Goal: Transaction & Acquisition: Purchase product/service

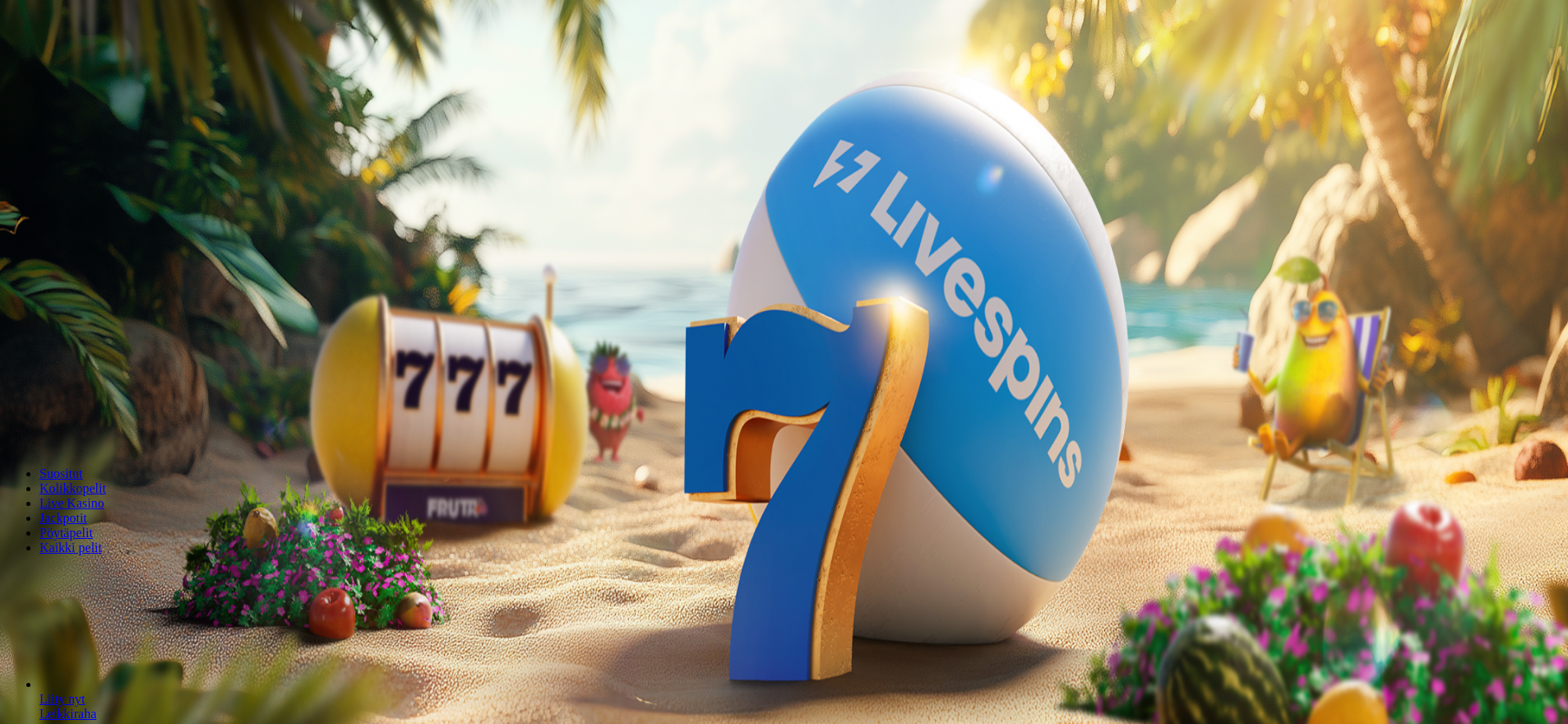
drag, startPoint x: 0, startPoint y: 0, endPoint x: 115, endPoint y: 131, distance: 174.3
click at [87, 68] on button "Talletus 0.00 €" at bounding box center [47, 59] width 81 height 17
click at [112, 420] on span "TALLETA JA PELAA" at bounding box center [63, 426] width 98 height 13
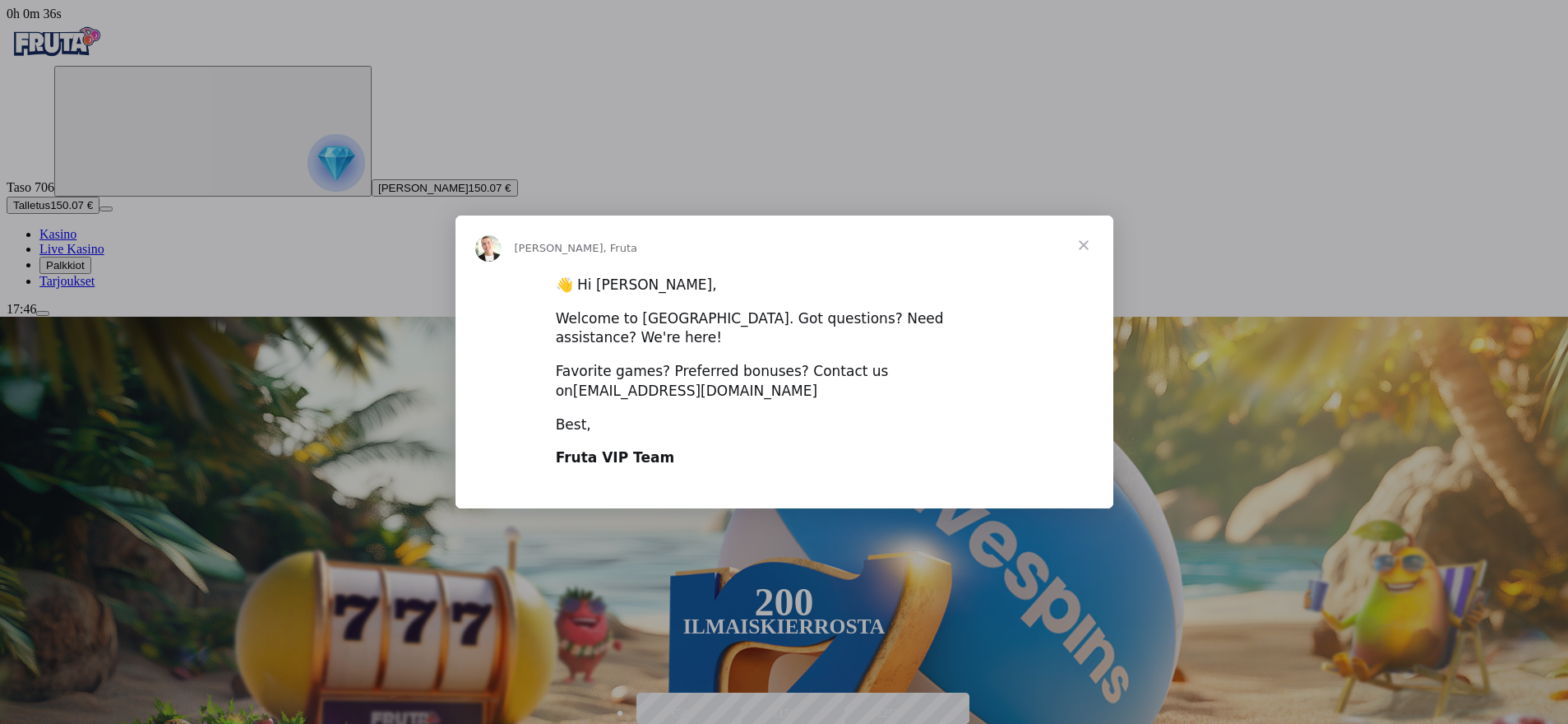
click at [817, 383] on link "vip@fruta.com" at bounding box center [695, 390] width 244 height 16
click at [1078, 264] on span "Sulje" at bounding box center [1084, 245] width 59 height 59
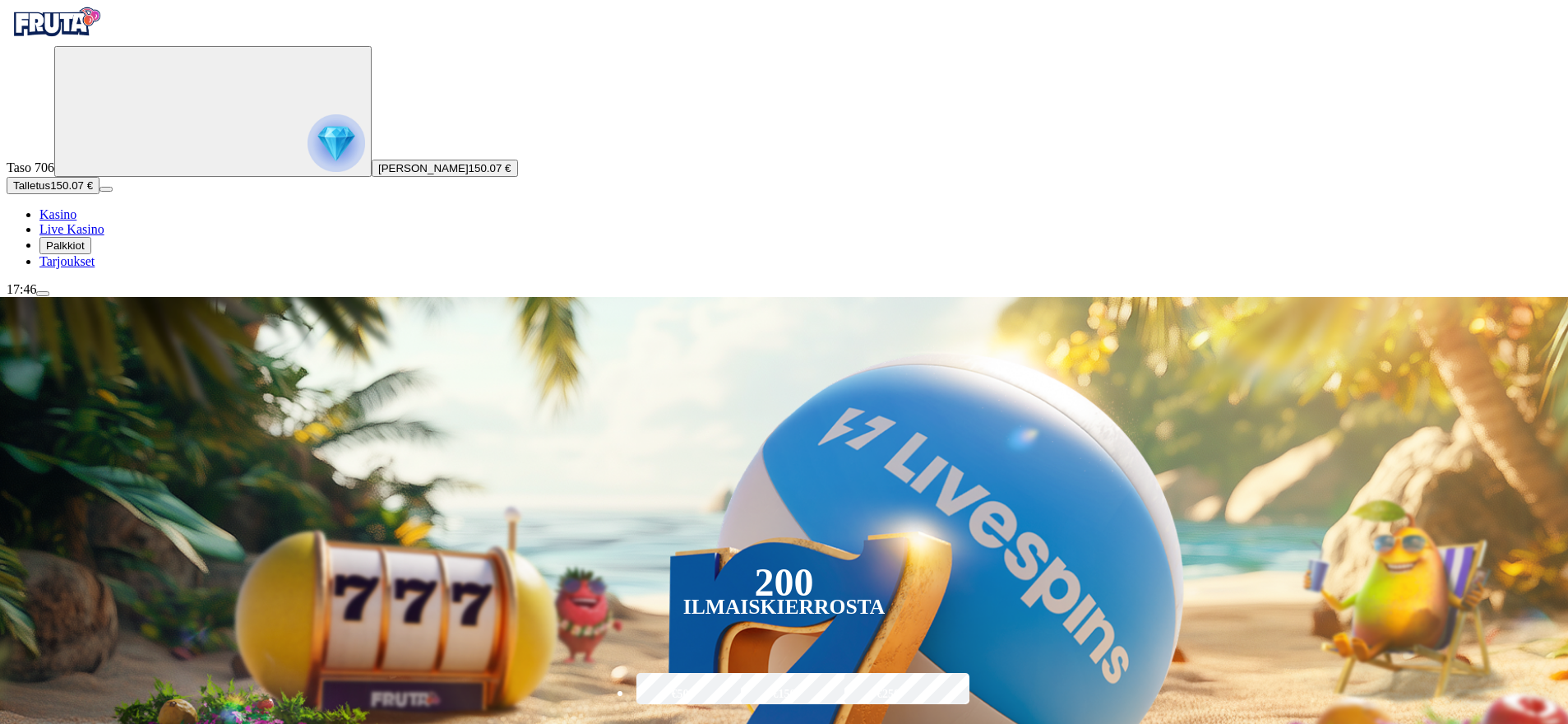
scroll to position [25, 0]
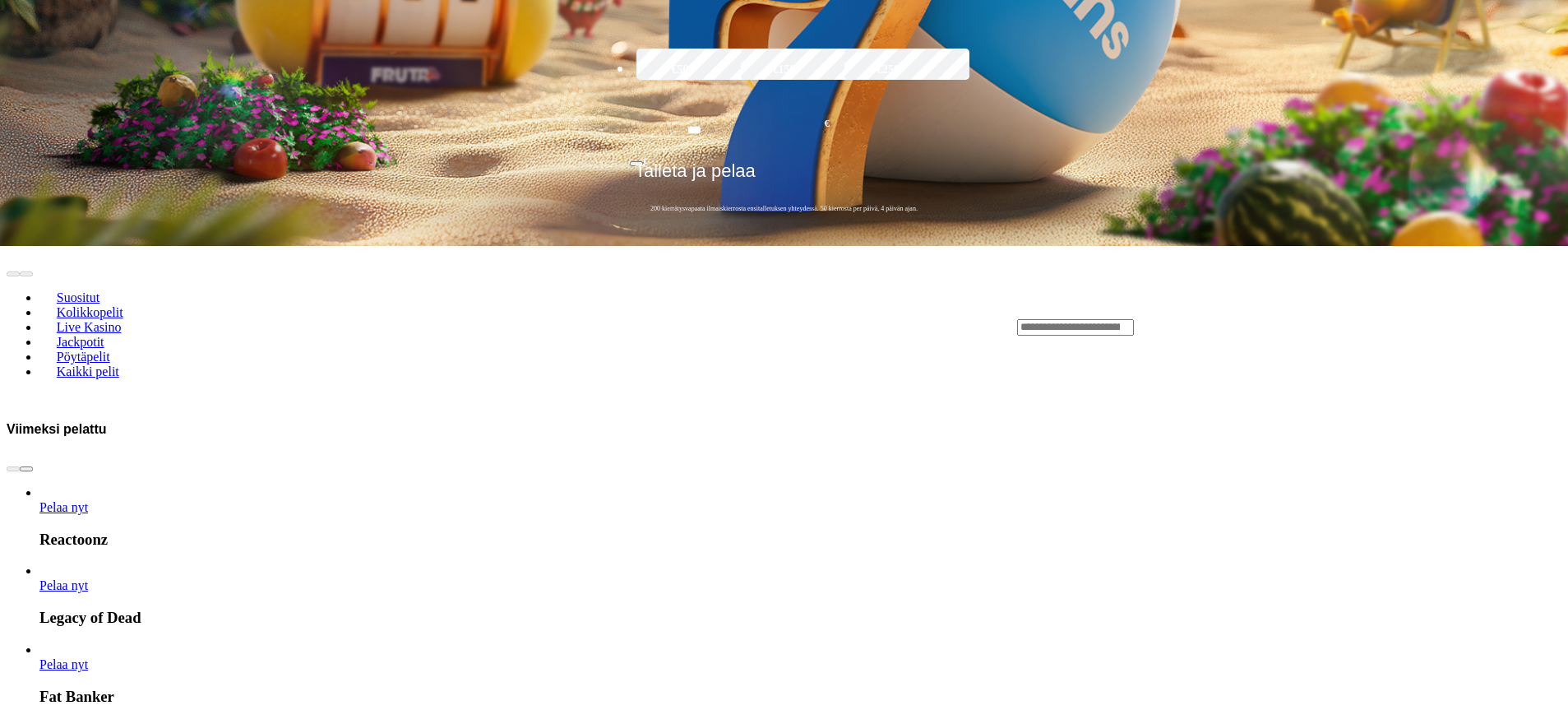
drag, startPoint x: 826, startPoint y: 474, endPoint x: 839, endPoint y: 463, distance: 17.0
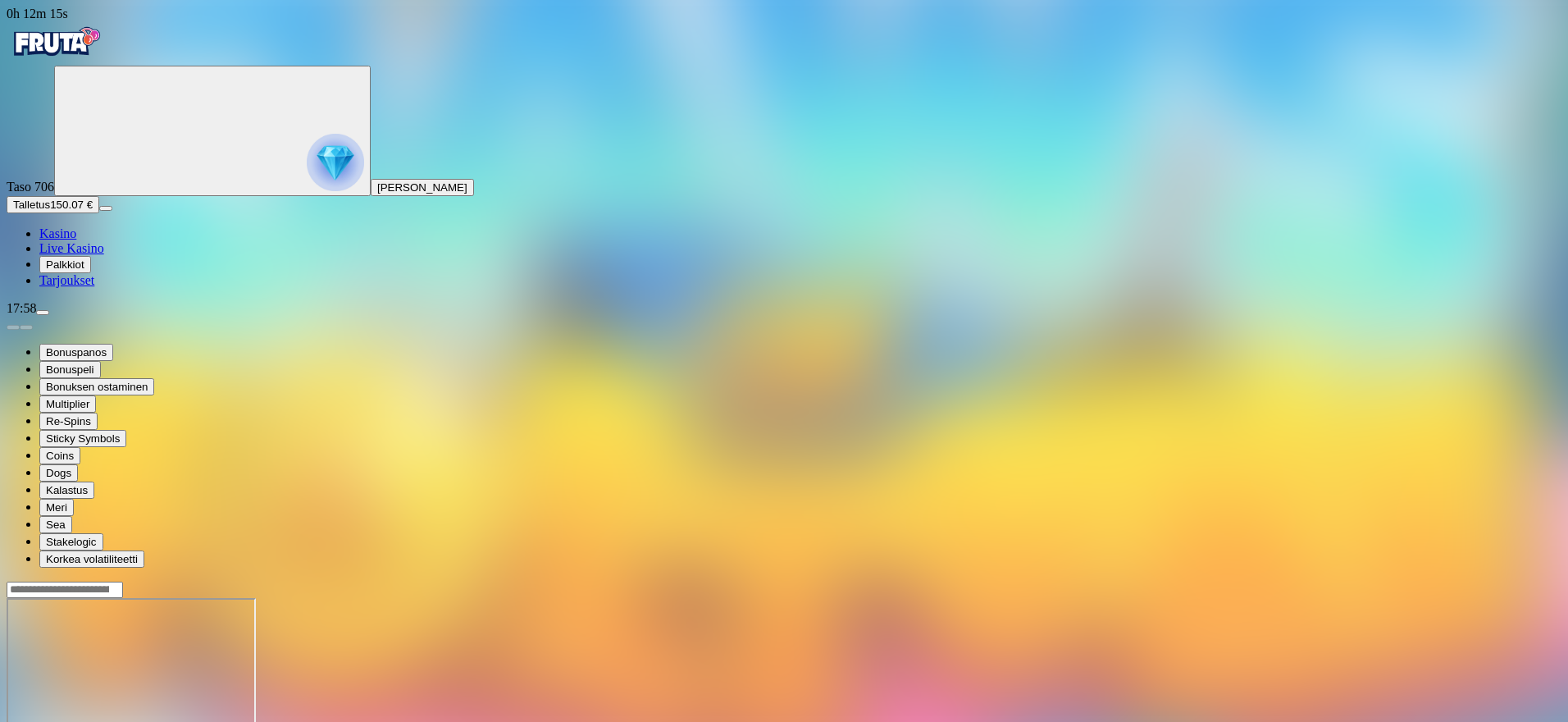
click at [117, 197] on circle "Primary" at bounding box center [184, 130] width 168 height 168
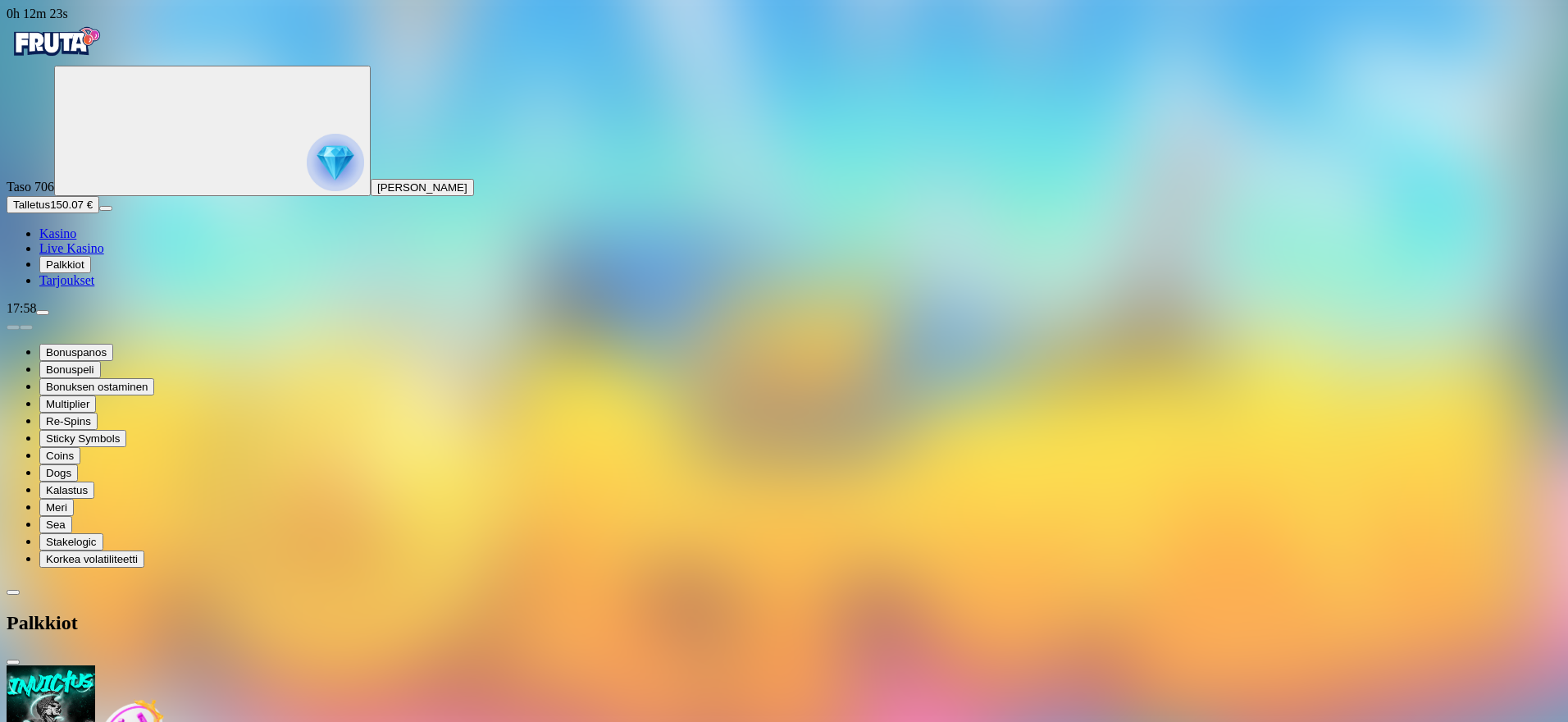
click at [14, 592] on span "chevron-left icon" at bounding box center [14, 592] width 0 height 0
click at [52, 721] on span "Kotiutus" at bounding box center [33, 732] width 40 height 13
click at [123, 702] on input "number" at bounding box center [65, 709] width 117 height 16
click at [123, 702] on input "***" at bounding box center [65, 709] width 117 height 16
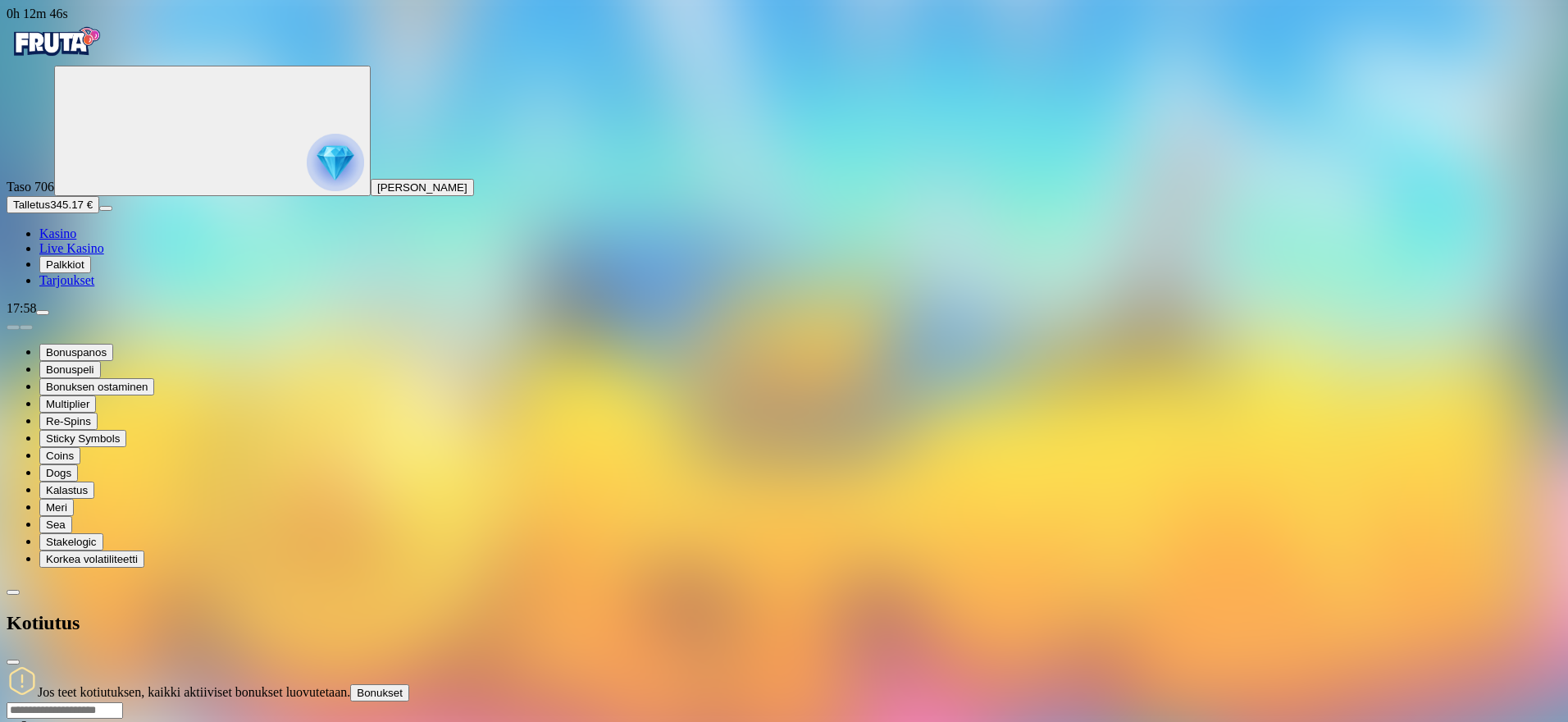
type input "***"
click at [14, 662] on span "close icon" at bounding box center [14, 662] width 0 height 0
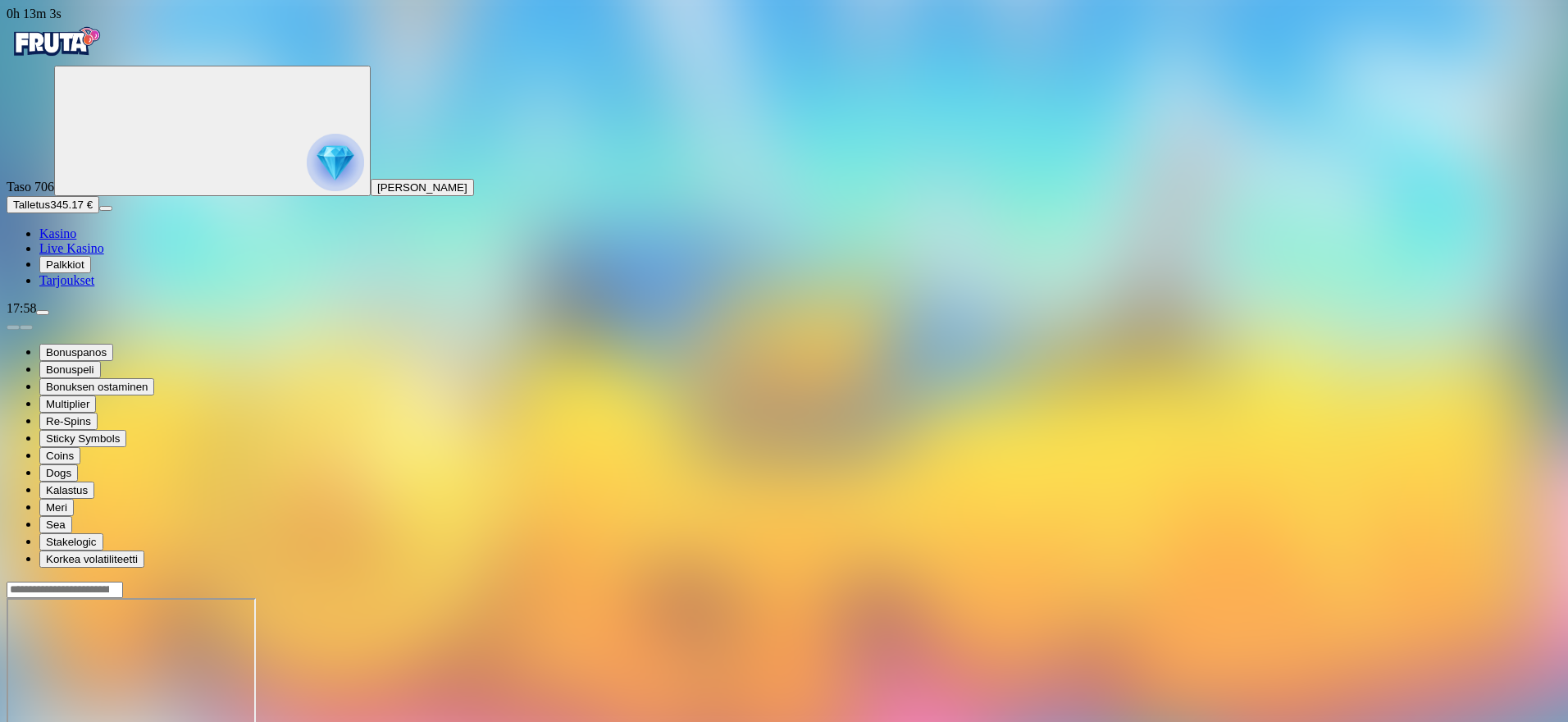
click at [306, 168] on img "Primary" at bounding box center [335, 163] width 58 height 58
drag, startPoint x: 452, startPoint y: 482, endPoint x: 421, endPoint y: 594, distance: 116.2
drag, startPoint x: 323, startPoint y: 477, endPoint x: 406, endPoint y: 648, distance: 190.1
drag, startPoint x: 503, startPoint y: 620, endPoint x: 475, endPoint y: 628, distance: 29.1
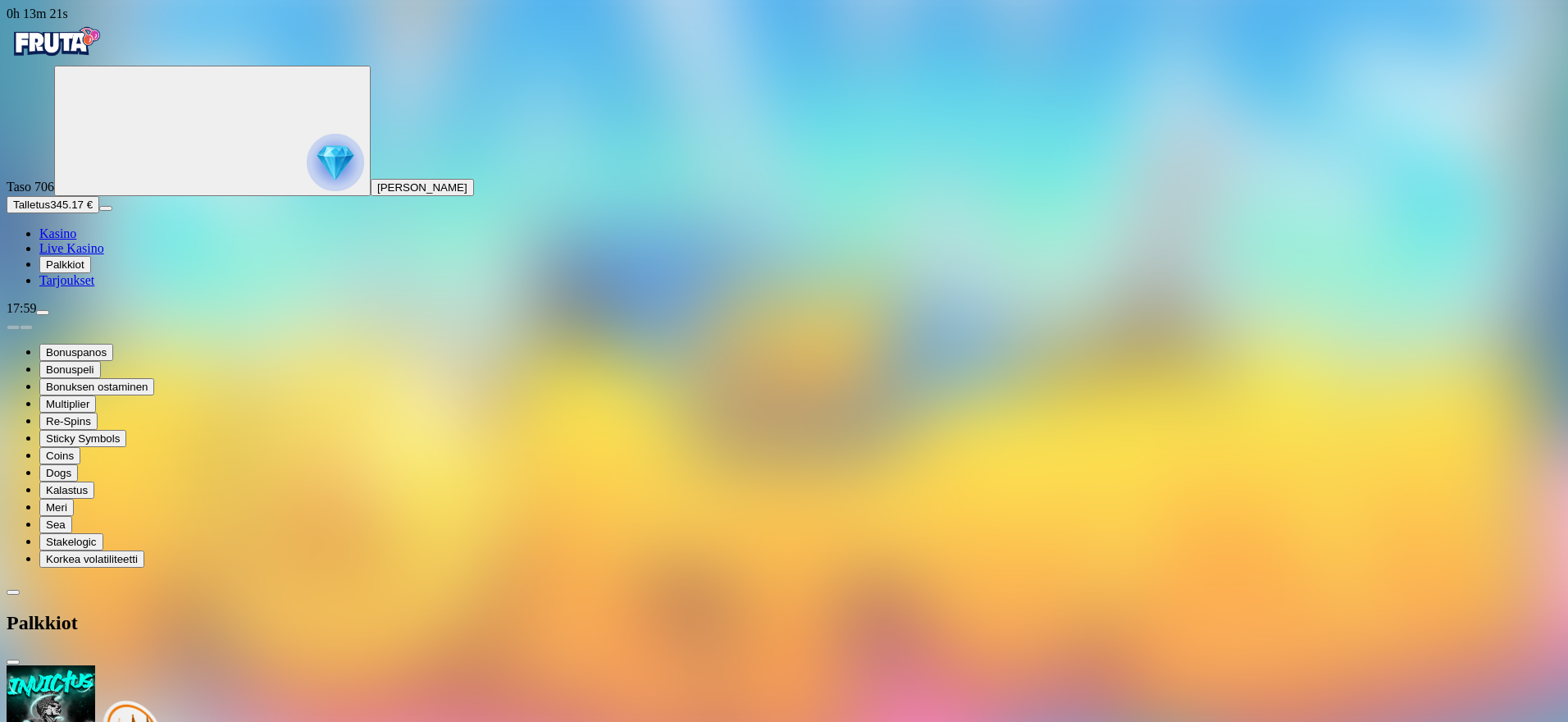
drag, startPoint x: 474, startPoint y: 617, endPoint x: 466, endPoint y: 545, distance: 72.4
drag, startPoint x: 472, startPoint y: 539, endPoint x: 478, endPoint y: 472, distance: 67.3
drag, startPoint x: 474, startPoint y: 471, endPoint x: 472, endPoint y: 355, distance: 116.0
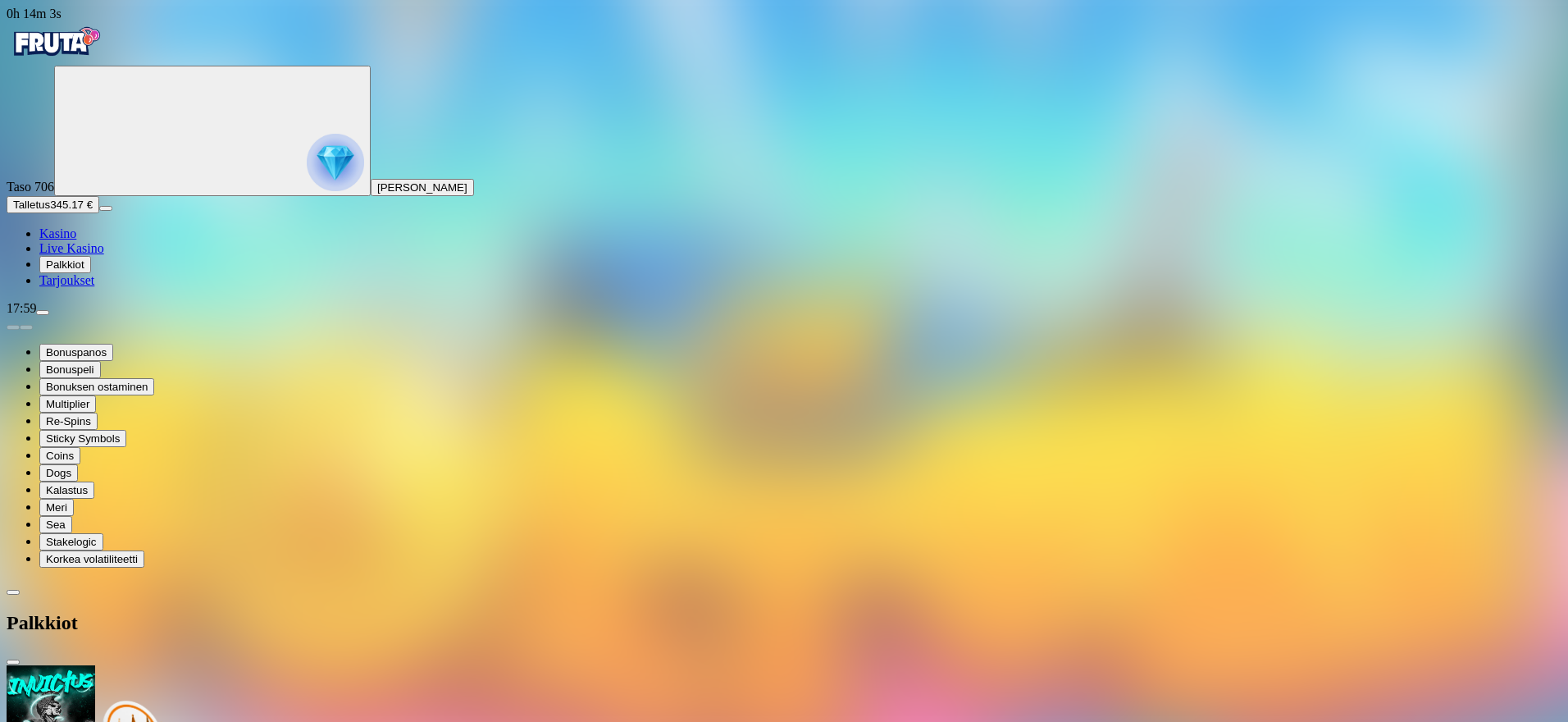
drag, startPoint x: 467, startPoint y: 382, endPoint x: 475, endPoint y: 464, distance: 82.4
drag, startPoint x: 470, startPoint y: 465, endPoint x: 446, endPoint y: 524, distance: 63.7
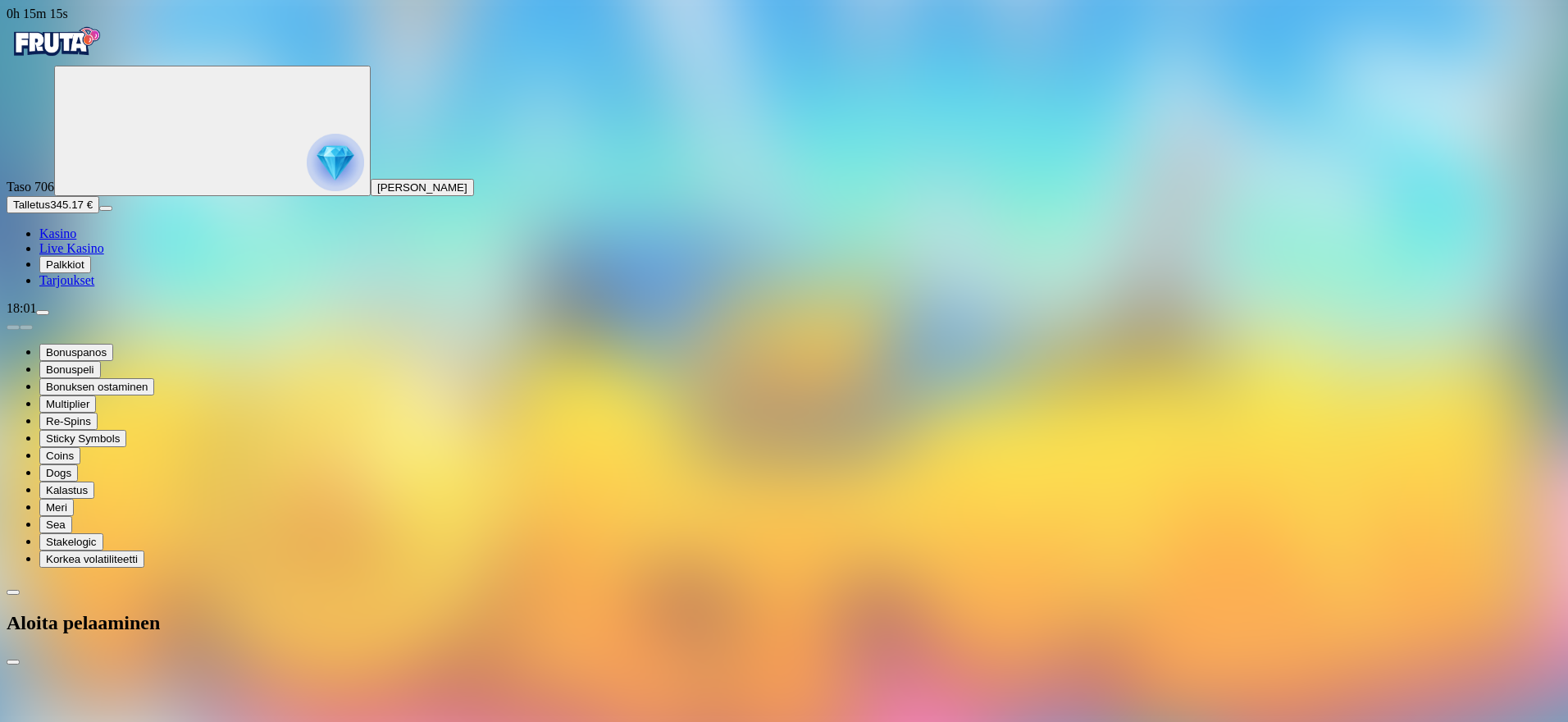
type input "**"
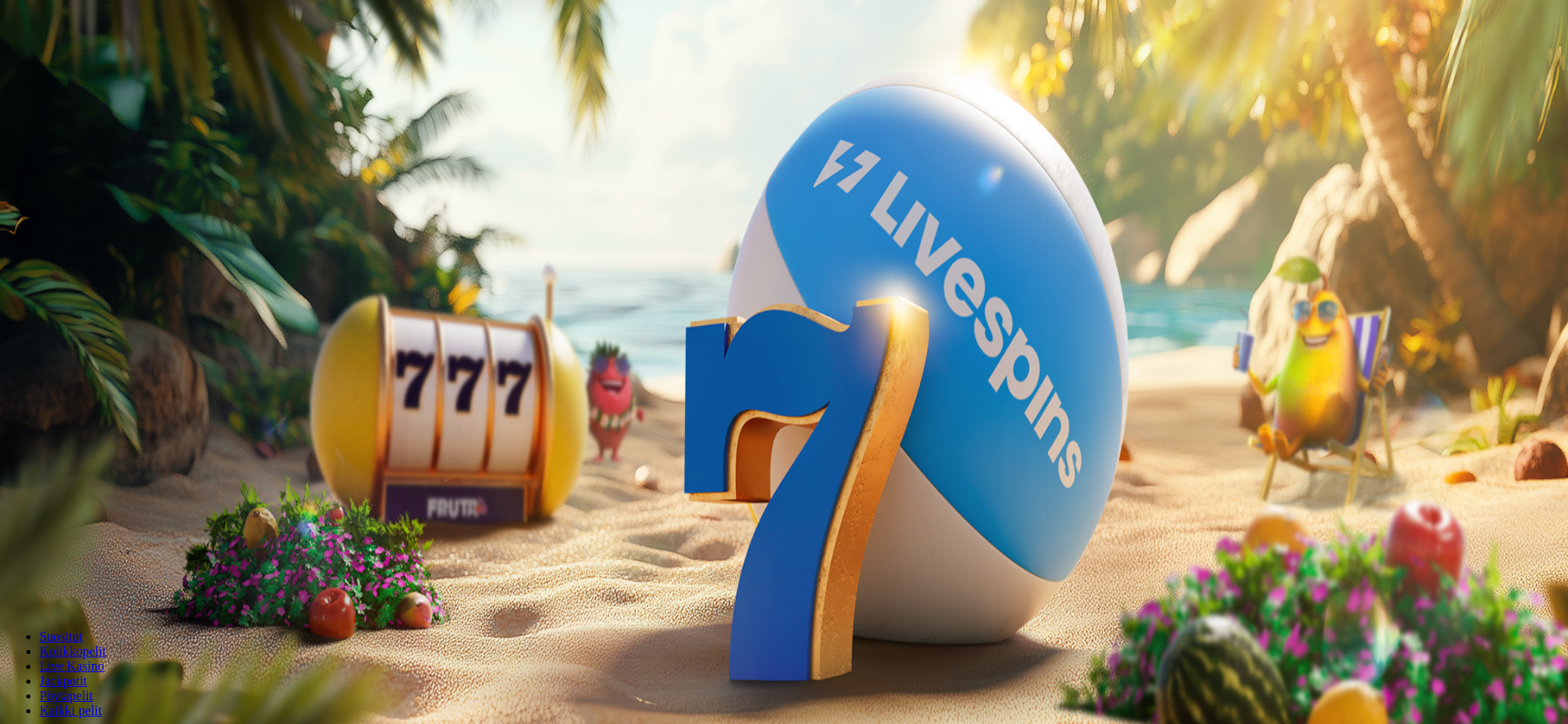
click at [85, 272] on span "Palkkiot" at bounding box center [65, 265] width 39 height 13
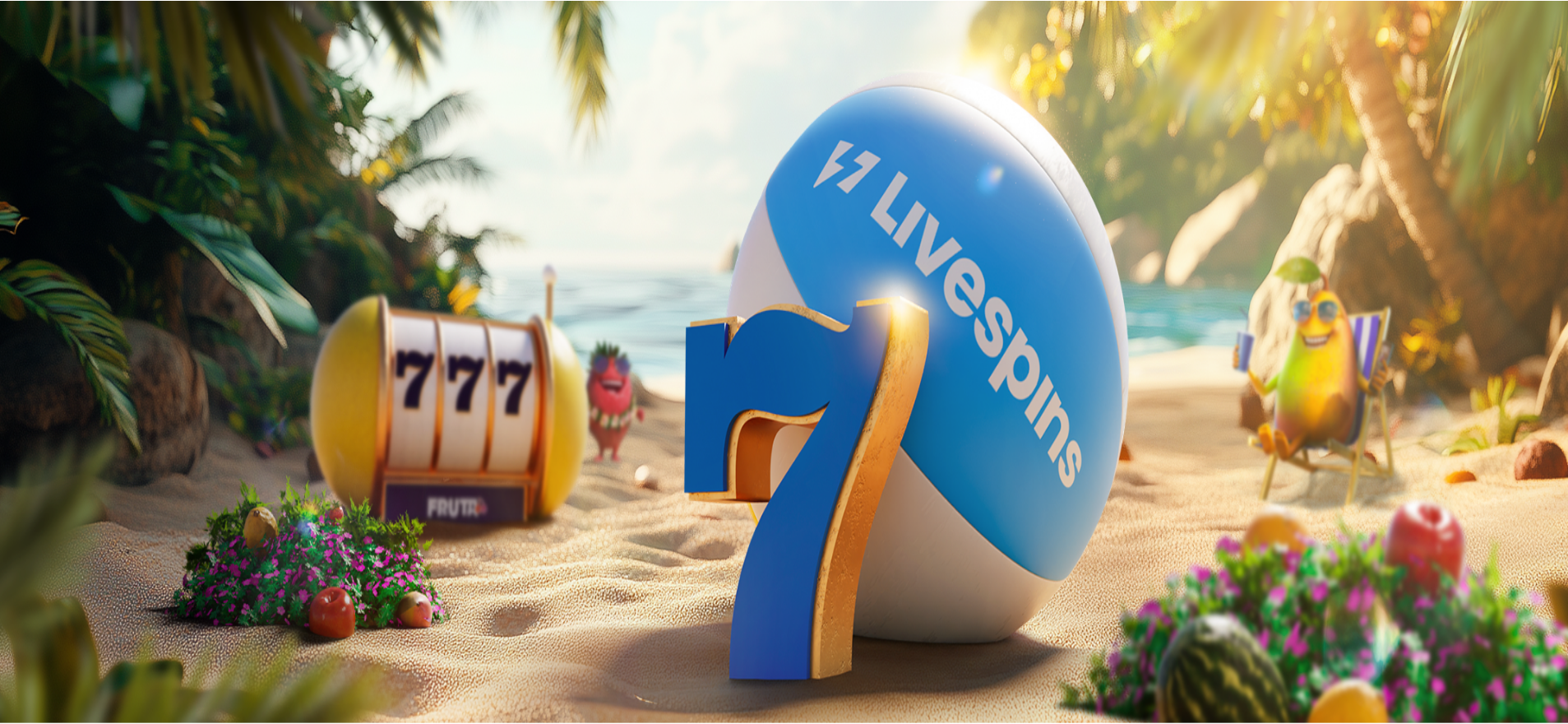
scroll to position [128, 0]
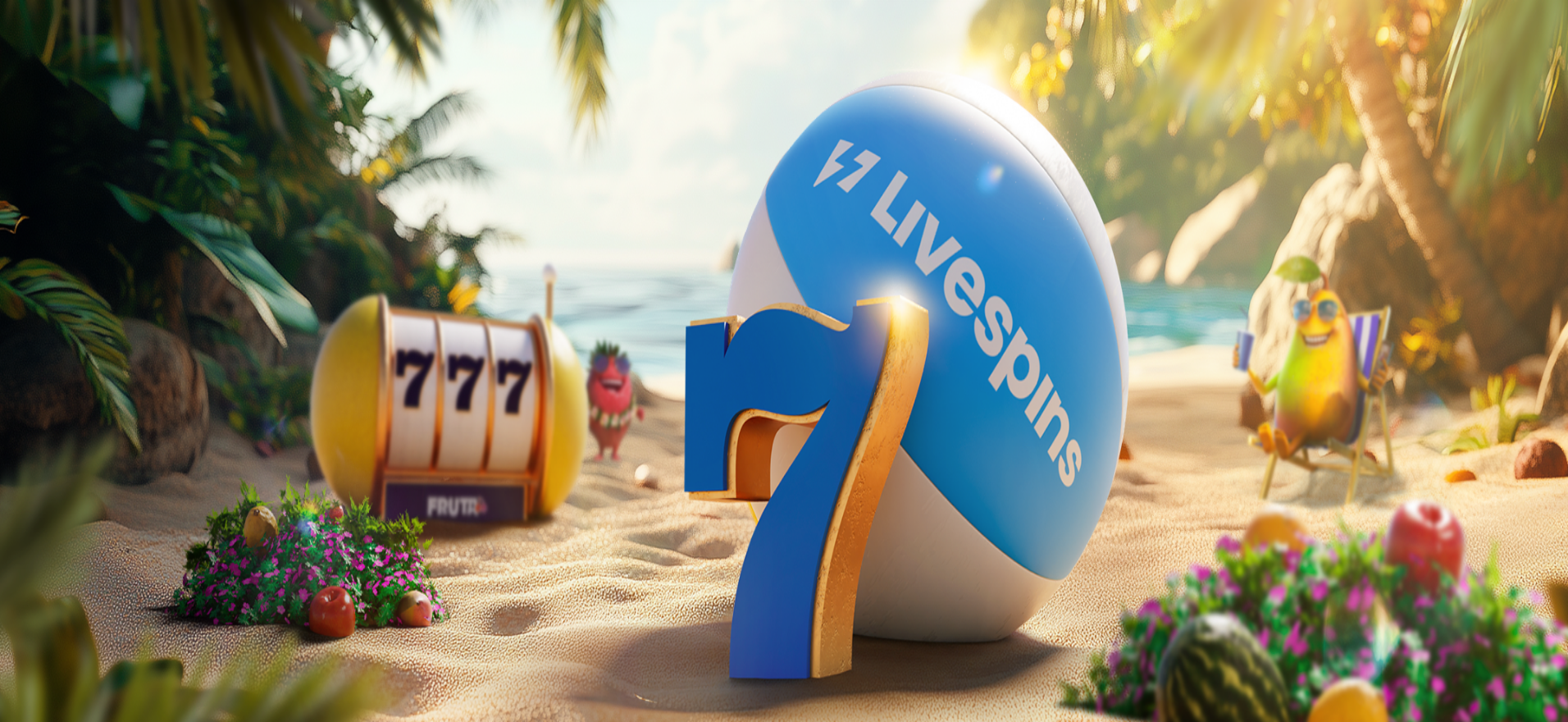
drag, startPoint x: 476, startPoint y: 350, endPoint x: 445, endPoint y: 489, distance: 142.4
click at [14, 397] on span "close icon" at bounding box center [14, 397] width 0 height 0
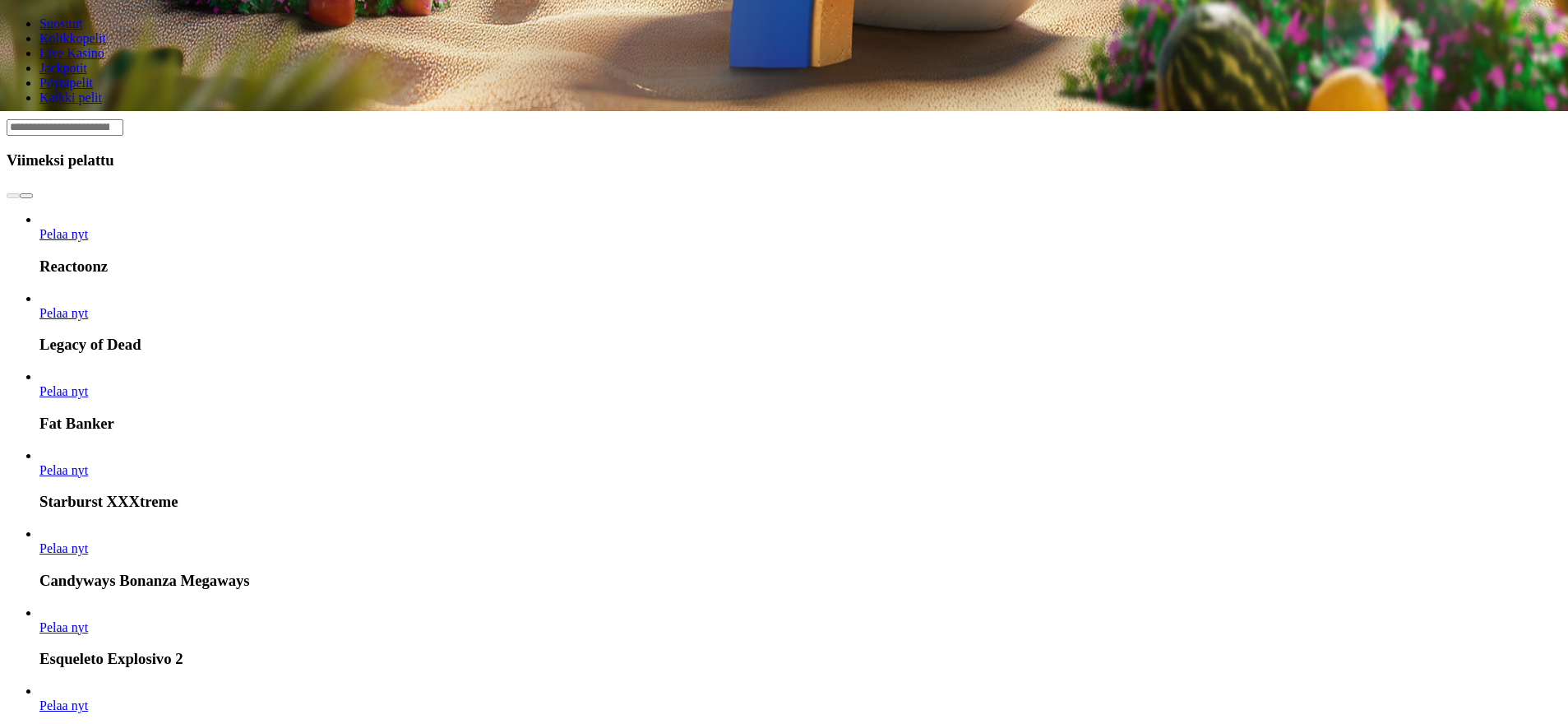
scroll to position [1083, 0]
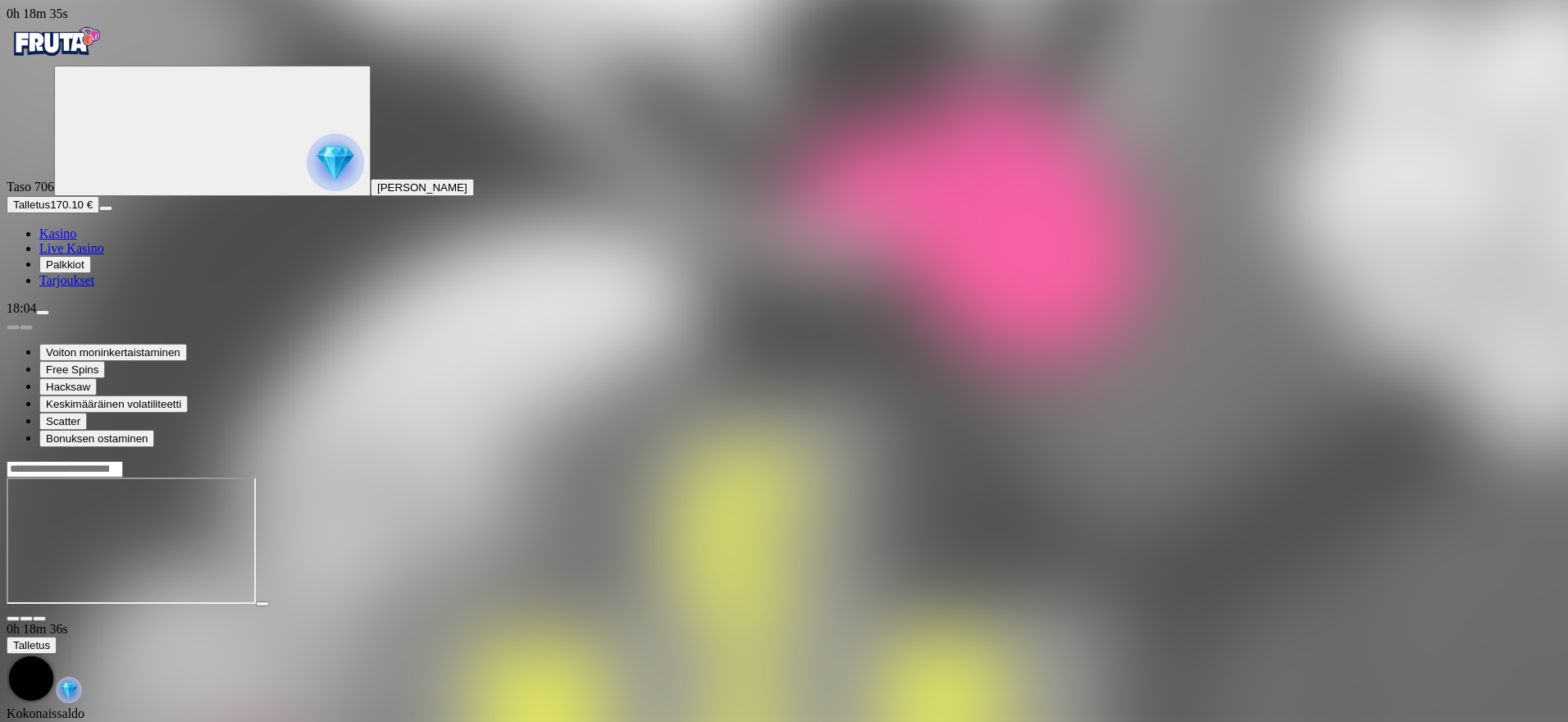
click at [14, 619] on span "close icon" at bounding box center [14, 619] width 0 height 0
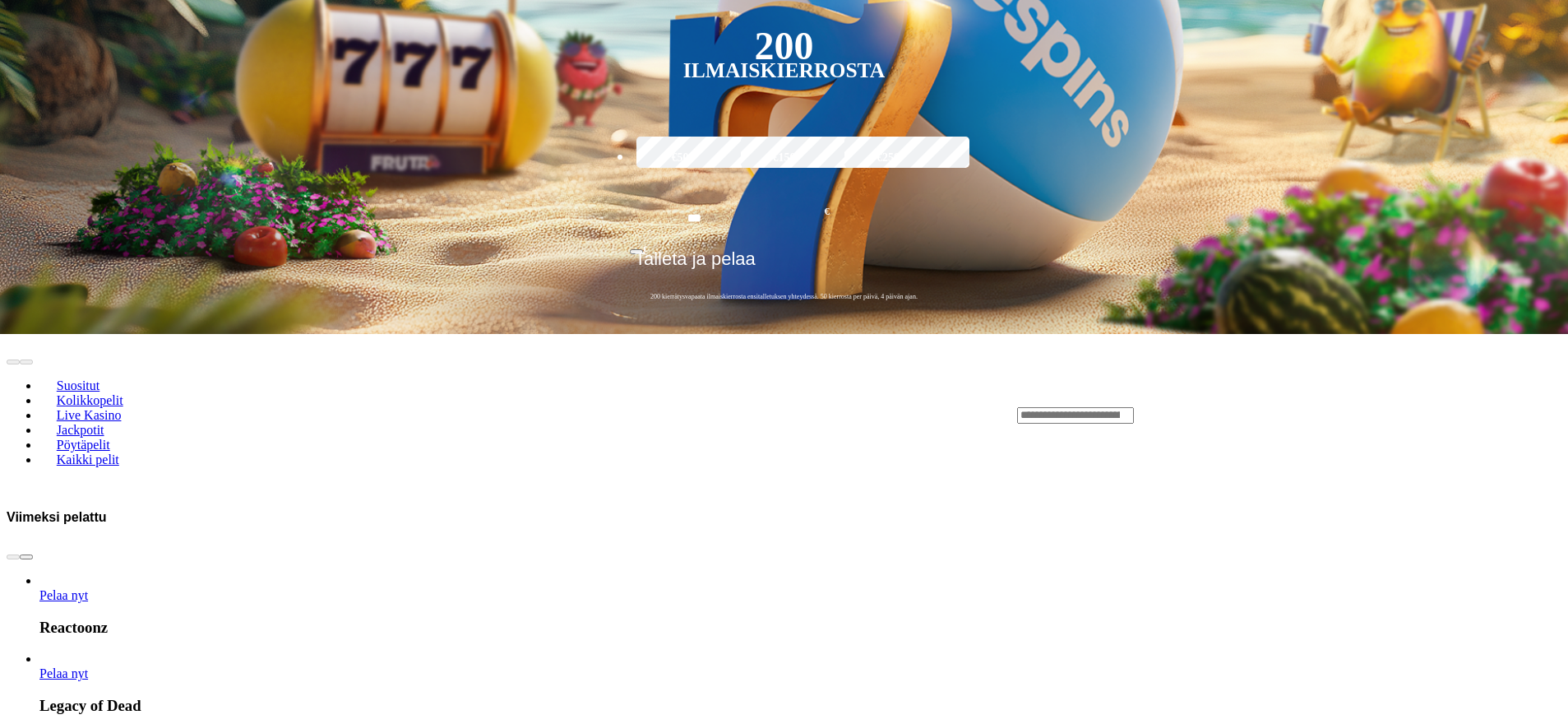
drag, startPoint x: 1217, startPoint y: 340, endPoint x: 1209, endPoint y: 401, distance: 61.5
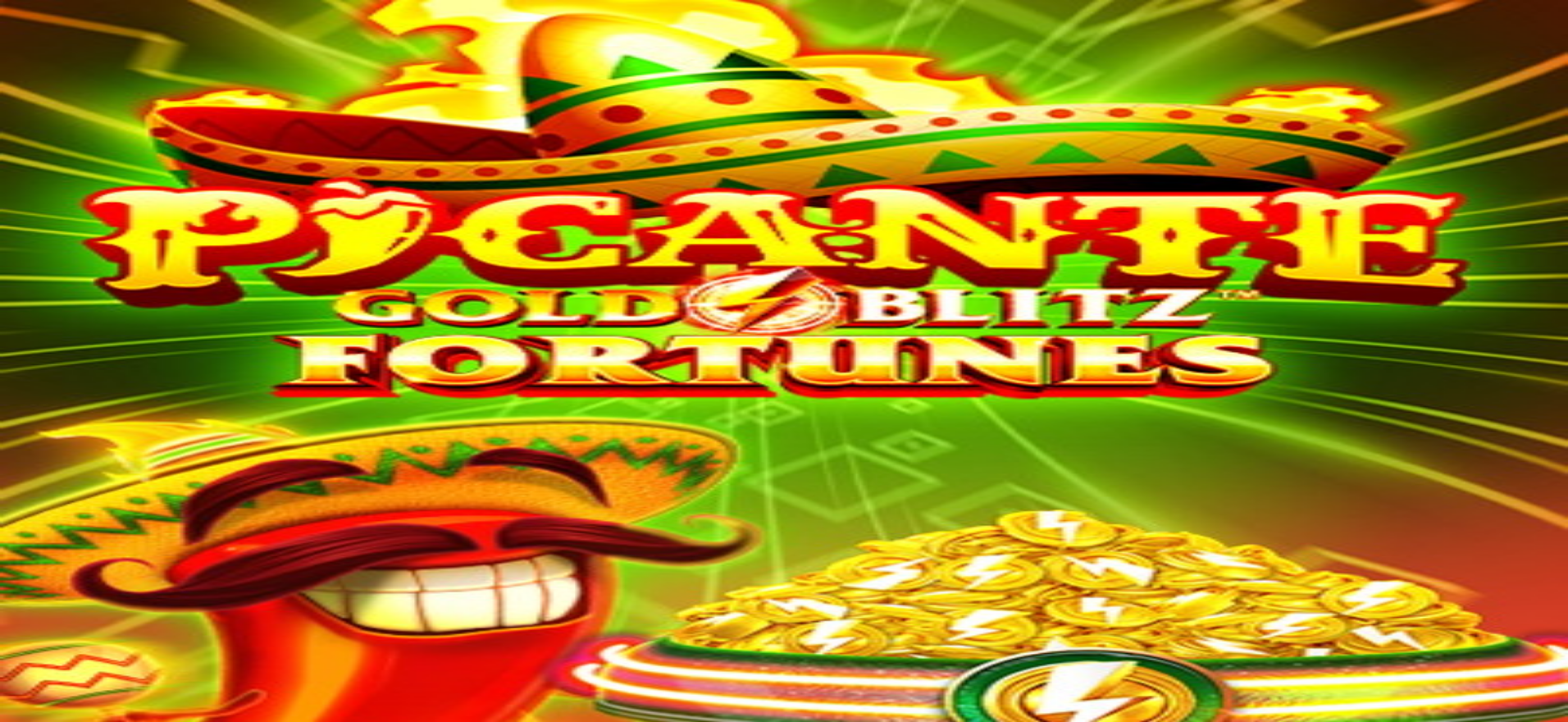
click at [119, 135] on img "Primary" at bounding box center [94, 101] width 67 height 67
drag, startPoint x: 343, startPoint y: 410, endPoint x: 408, endPoint y: 386, distance: 69.3
drag, startPoint x: 457, startPoint y: 533, endPoint x: 488, endPoint y: 418, distance: 119.1
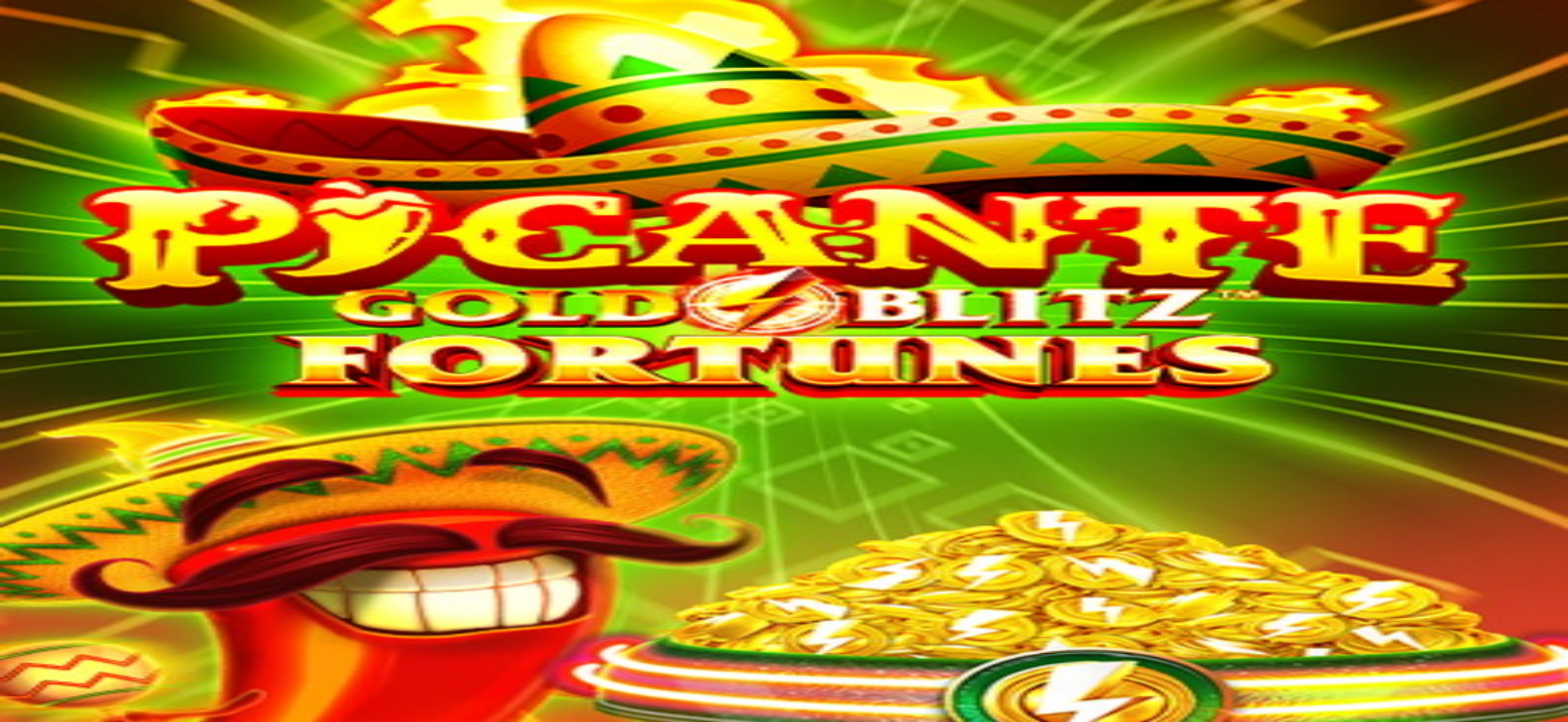
drag, startPoint x: 471, startPoint y: 411, endPoint x: 467, endPoint y: 502, distance: 91.1
drag, startPoint x: 467, startPoint y: 506, endPoint x: 466, endPoint y: 556, distance: 50.0
drag, startPoint x: 427, startPoint y: 664, endPoint x: 421, endPoint y: 654, distance: 11.7
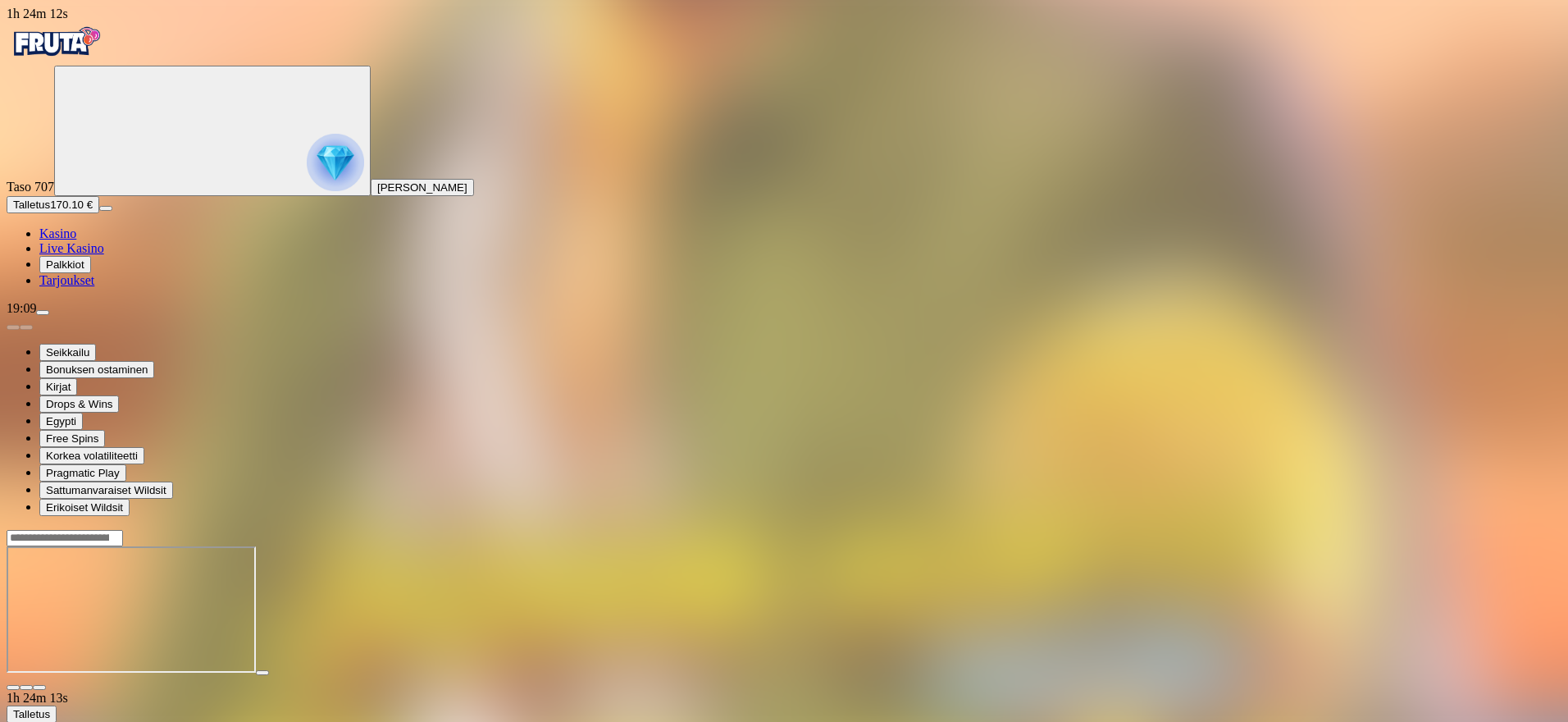
click at [99, 213] on button "Talletus 170.10 €" at bounding box center [52, 205] width 92 height 17
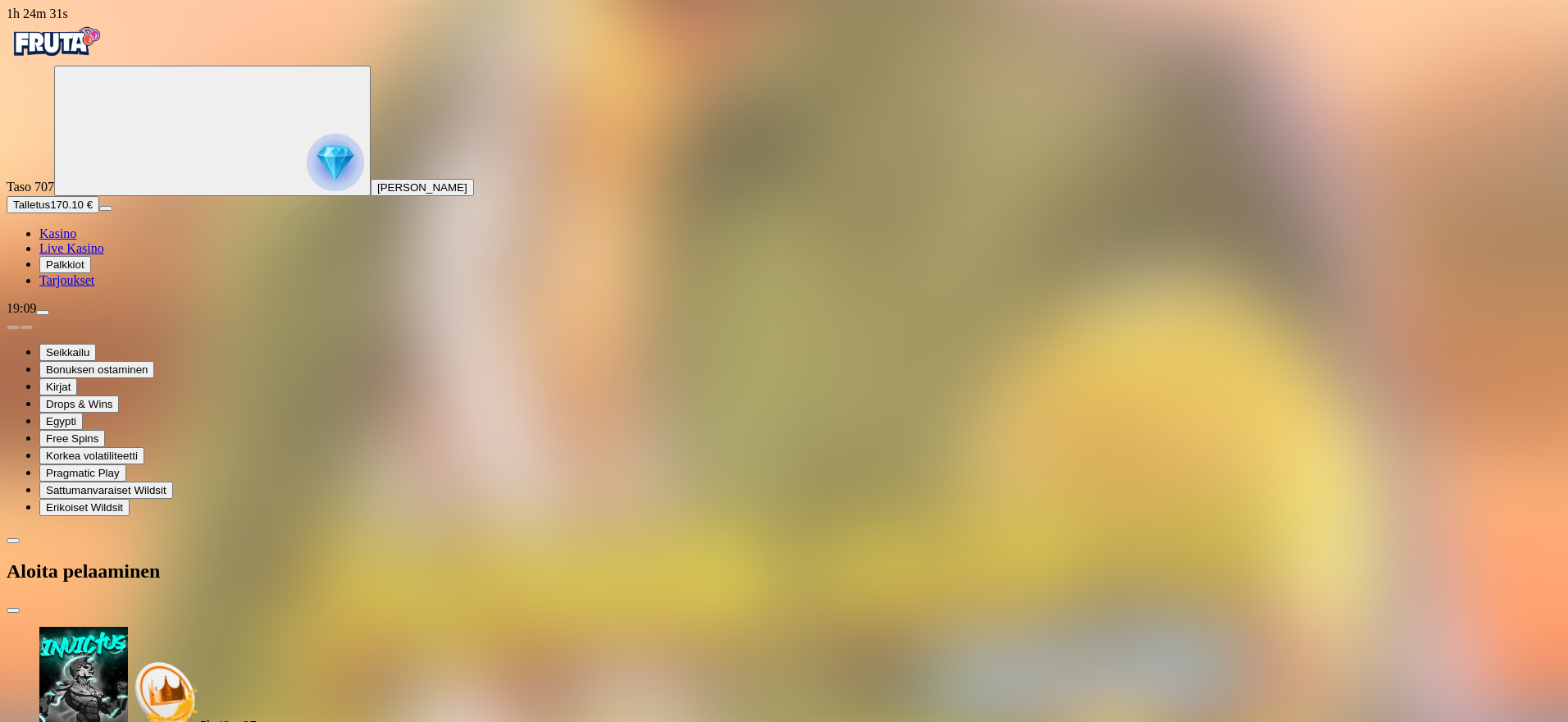
type input "***"
click at [128, 626] on img at bounding box center [84, 678] width 89 height 103
click at [14, 610] on span "close icon" at bounding box center [14, 610] width 0 height 0
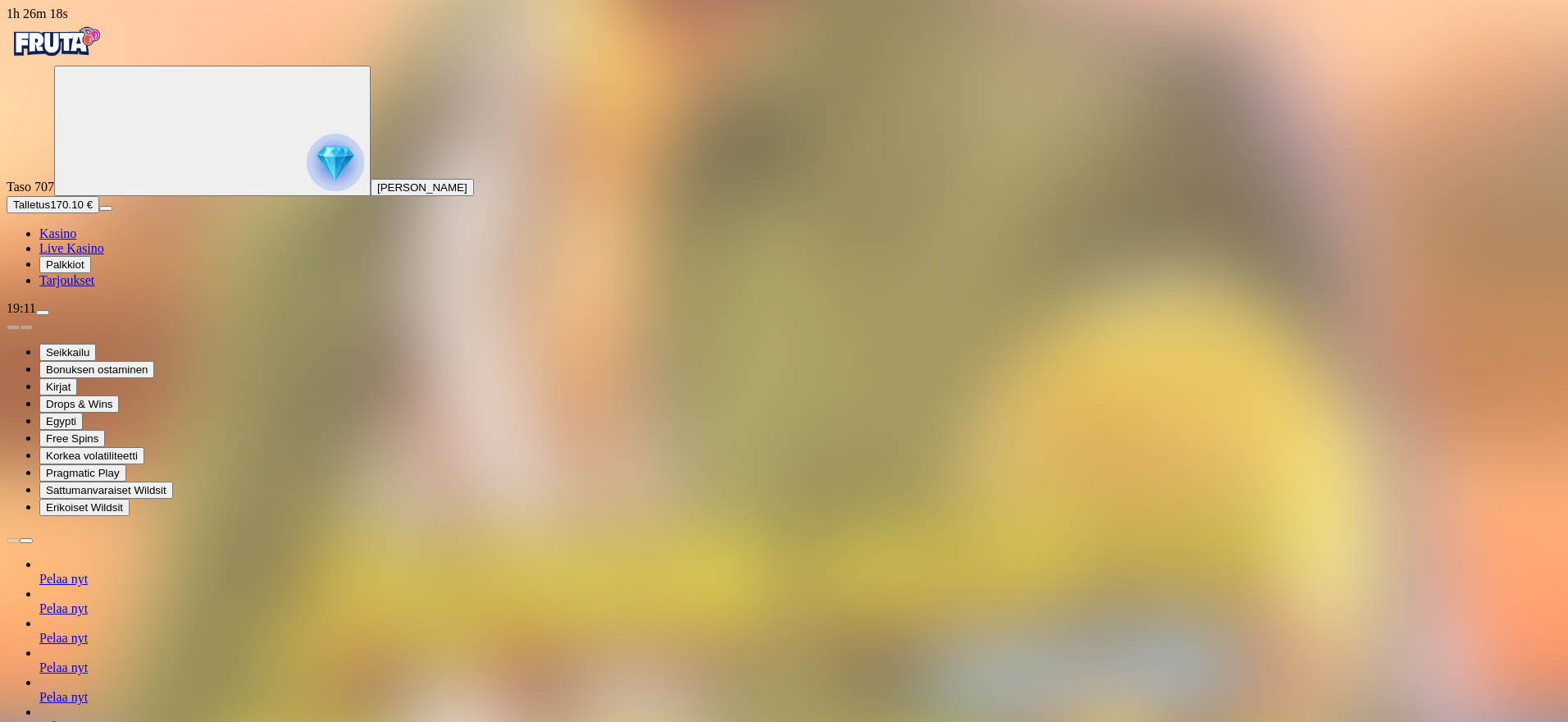
click at [26, 540] on span "chevron-right icon" at bounding box center [26, 540] width 0 height 0
click at [167, 496] on span "Sattumanvaraiset Wildsit" at bounding box center [106, 490] width 120 height 13
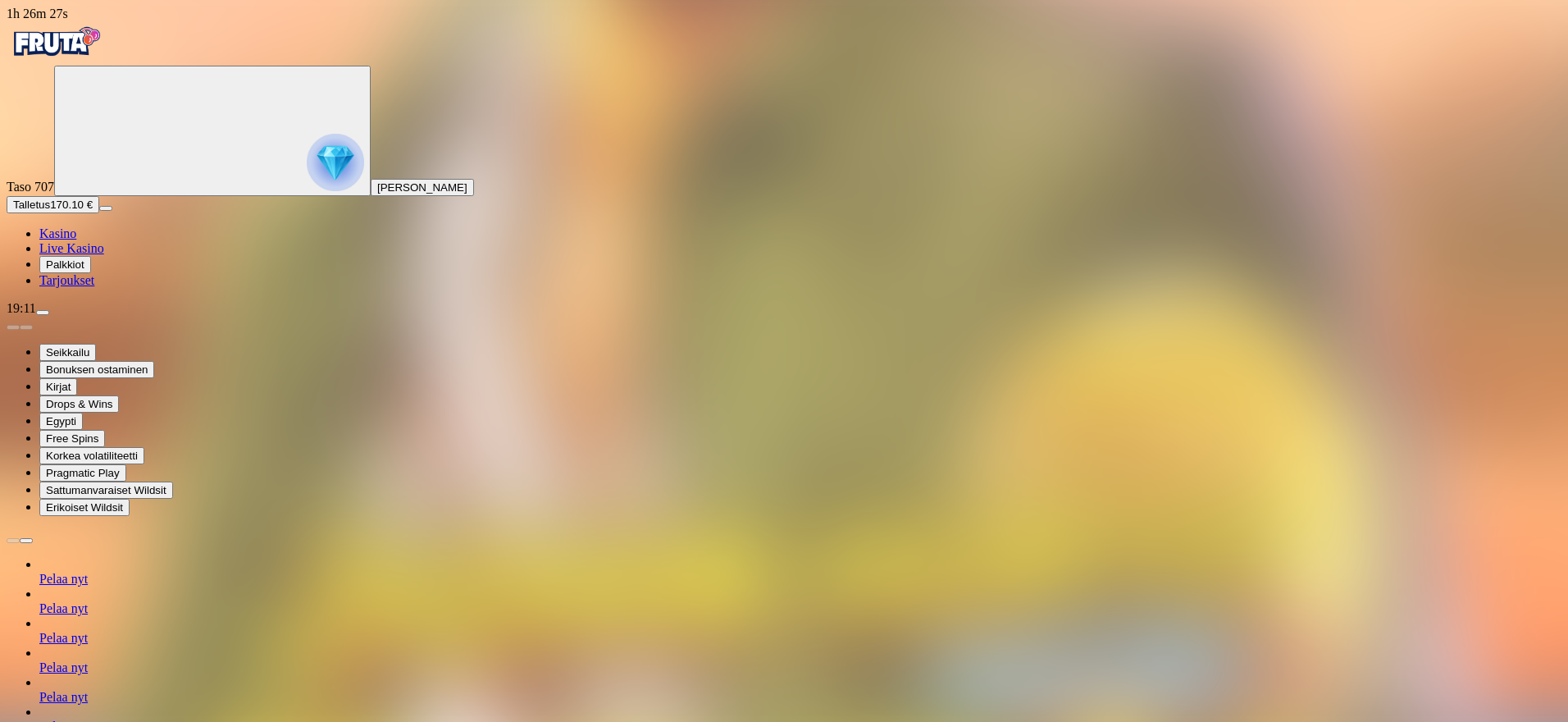
click at [26, 540] on span "chevron-right icon" at bounding box center [26, 540] width 0 height 0
click at [119, 479] on span "Pragmatic Play" at bounding box center [82, 472] width 74 height 13
click at [138, 461] on span "Korkea volatiliteetti" at bounding box center [91, 455] width 92 height 13
click at [76, 240] on span "Kasino" at bounding box center [58, 233] width 37 height 14
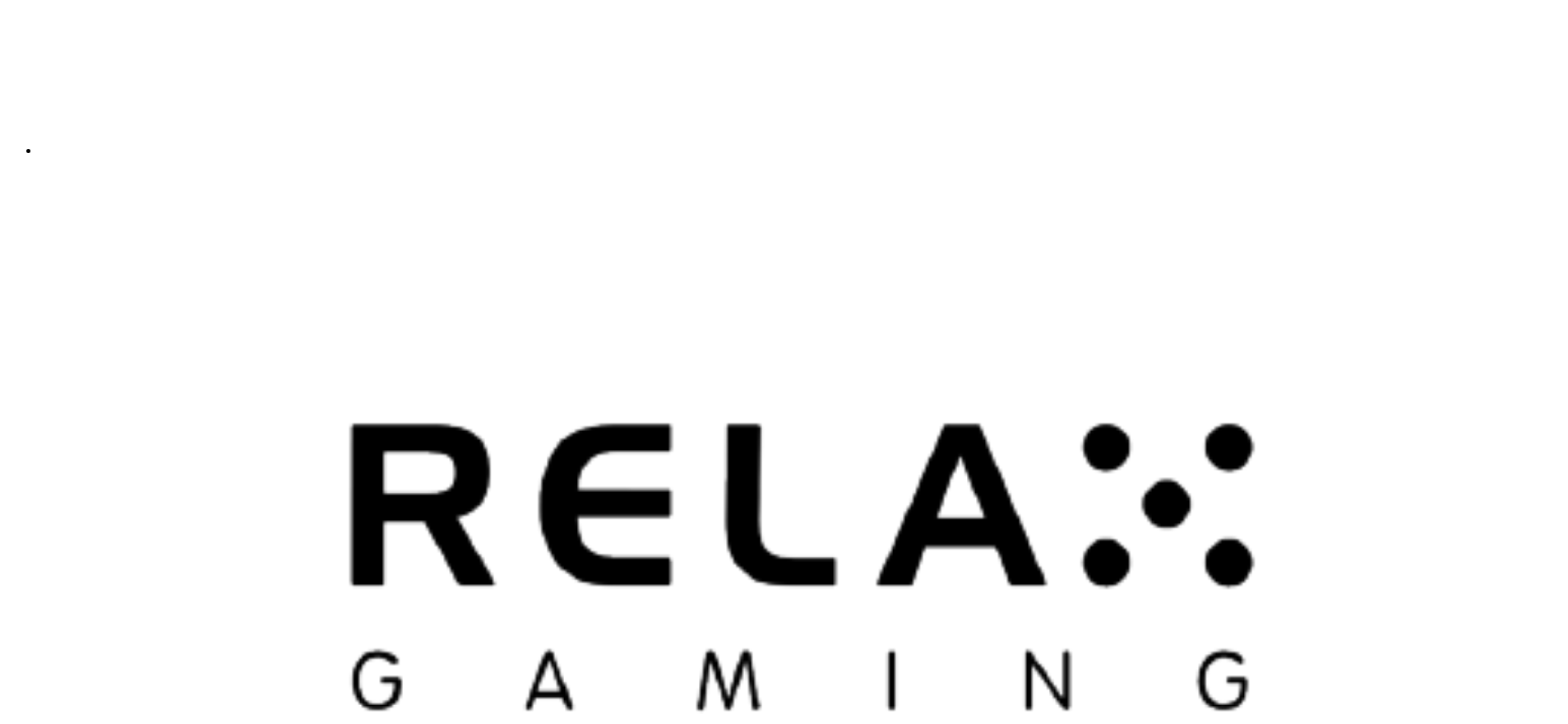
scroll to position [4835, 0]
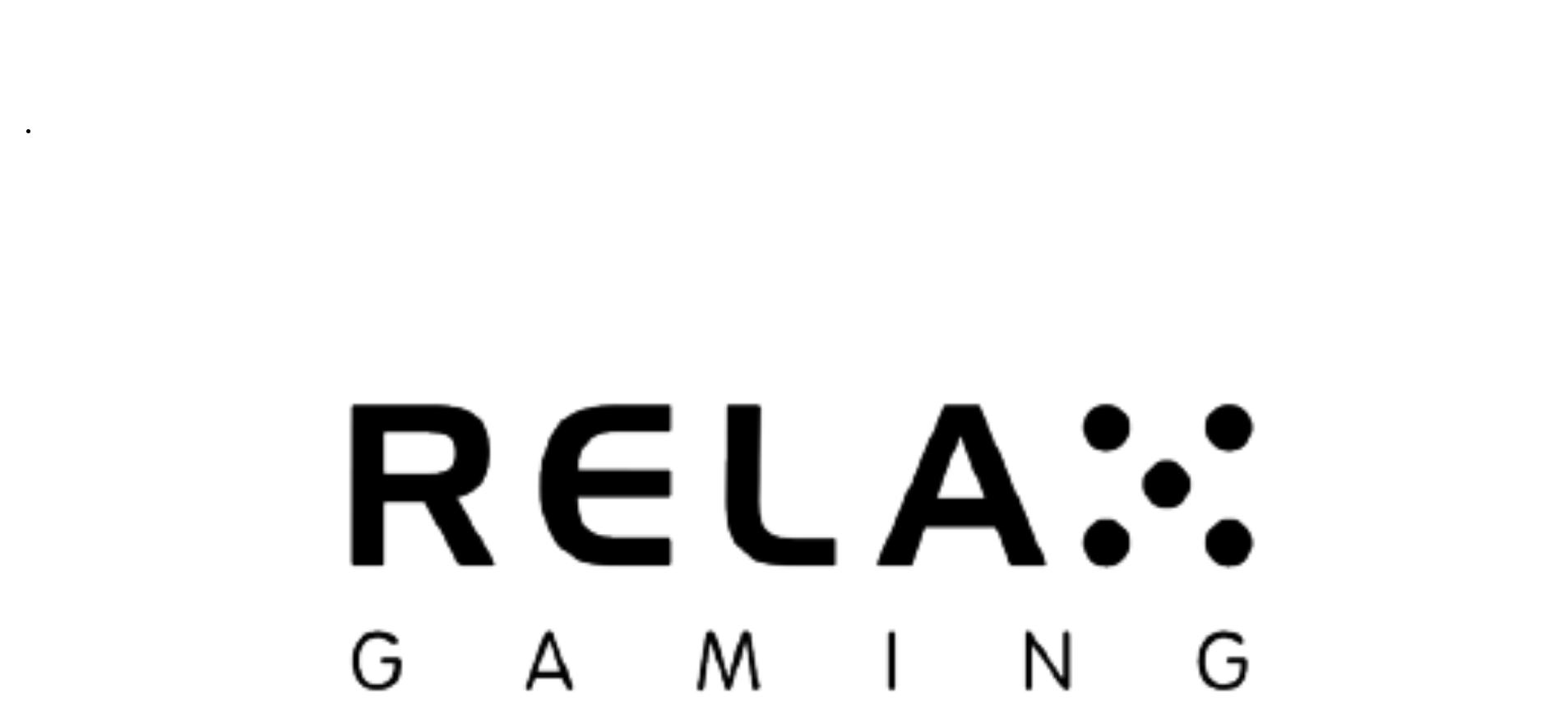
drag, startPoint x: 1061, startPoint y: 559, endPoint x: 1070, endPoint y: 551, distance: 12.0
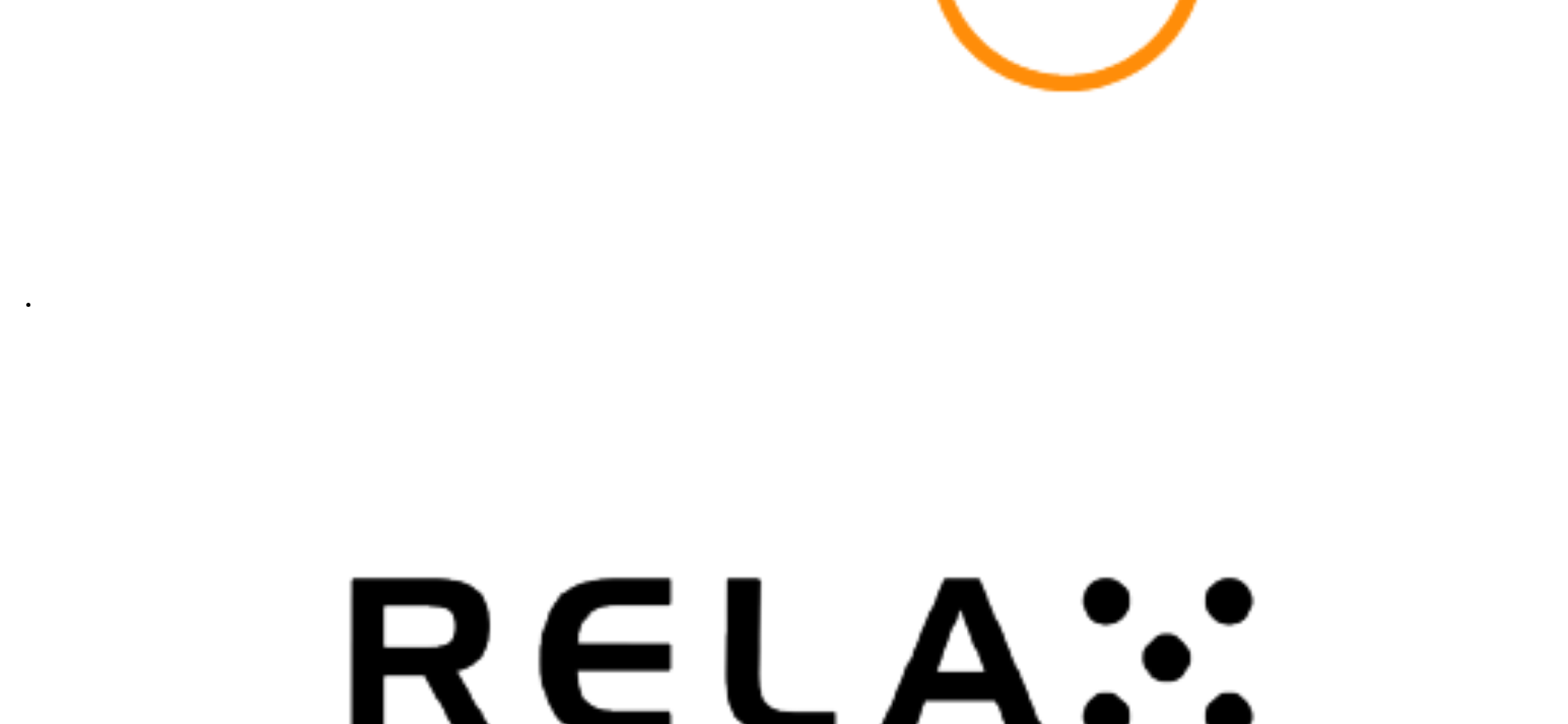
drag, startPoint x: 1467, startPoint y: 368, endPoint x: 1459, endPoint y: 309, distance: 59.5
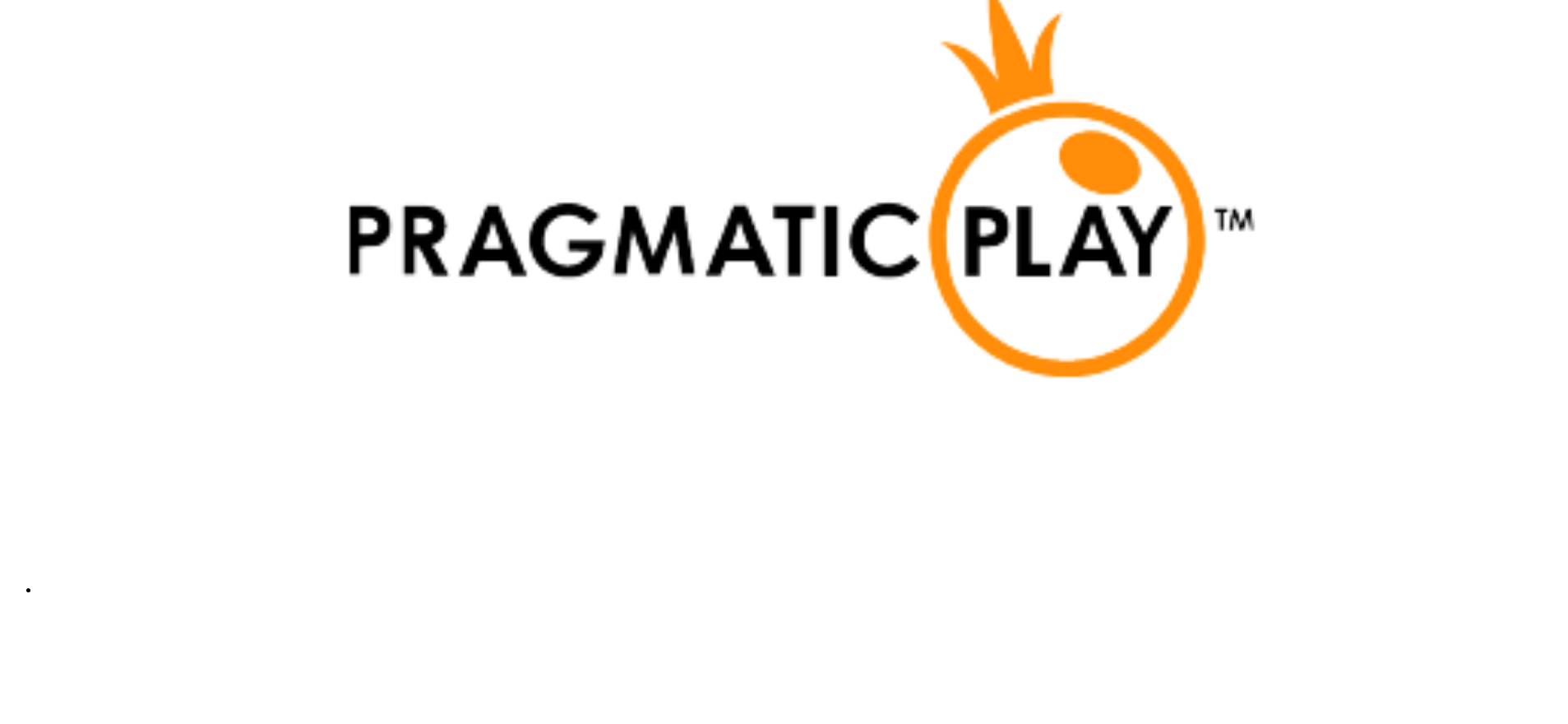
drag, startPoint x: 1515, startPoint y: 225, endPoint x: 1523, endPoint y: 201, distance: 25.3
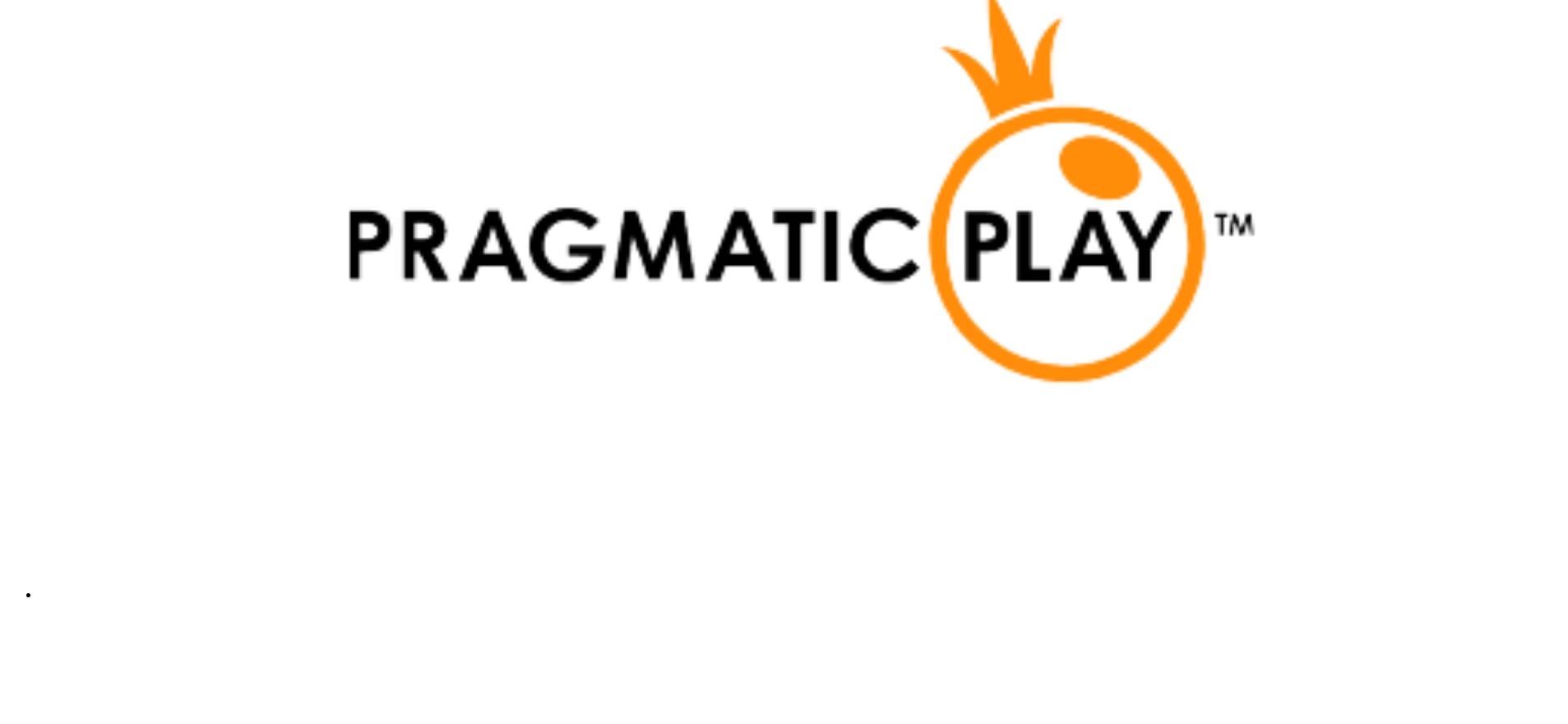
drag, startPoint x: 1518, startPoint y: 211, endPoint x: 1510, endPoint y: 209, distance: 8.2
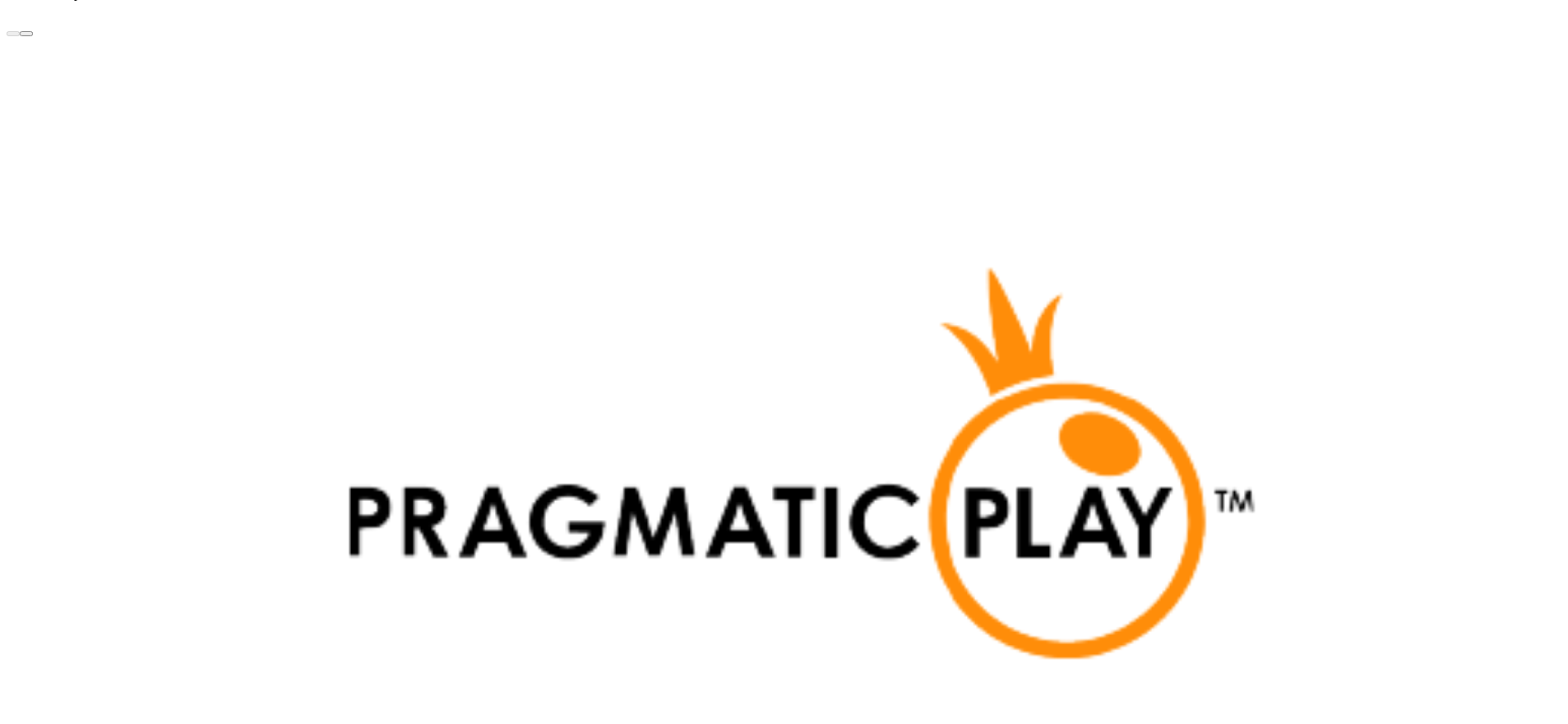
scroll to position [3891, 0]
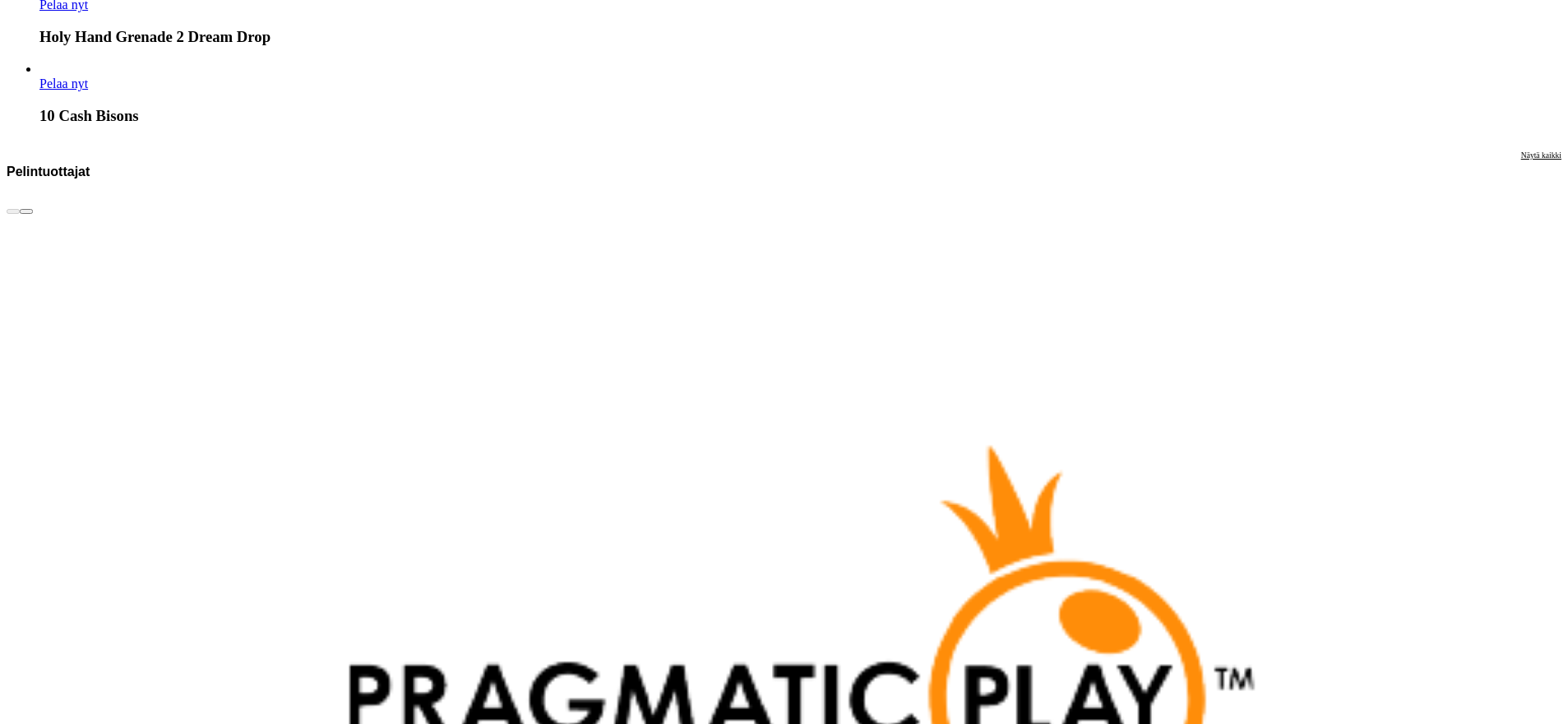
drag, startPoint x: 1557, startPoint y: 276, endPoint x: 1545, endPoint y: 244, distance: 34.2
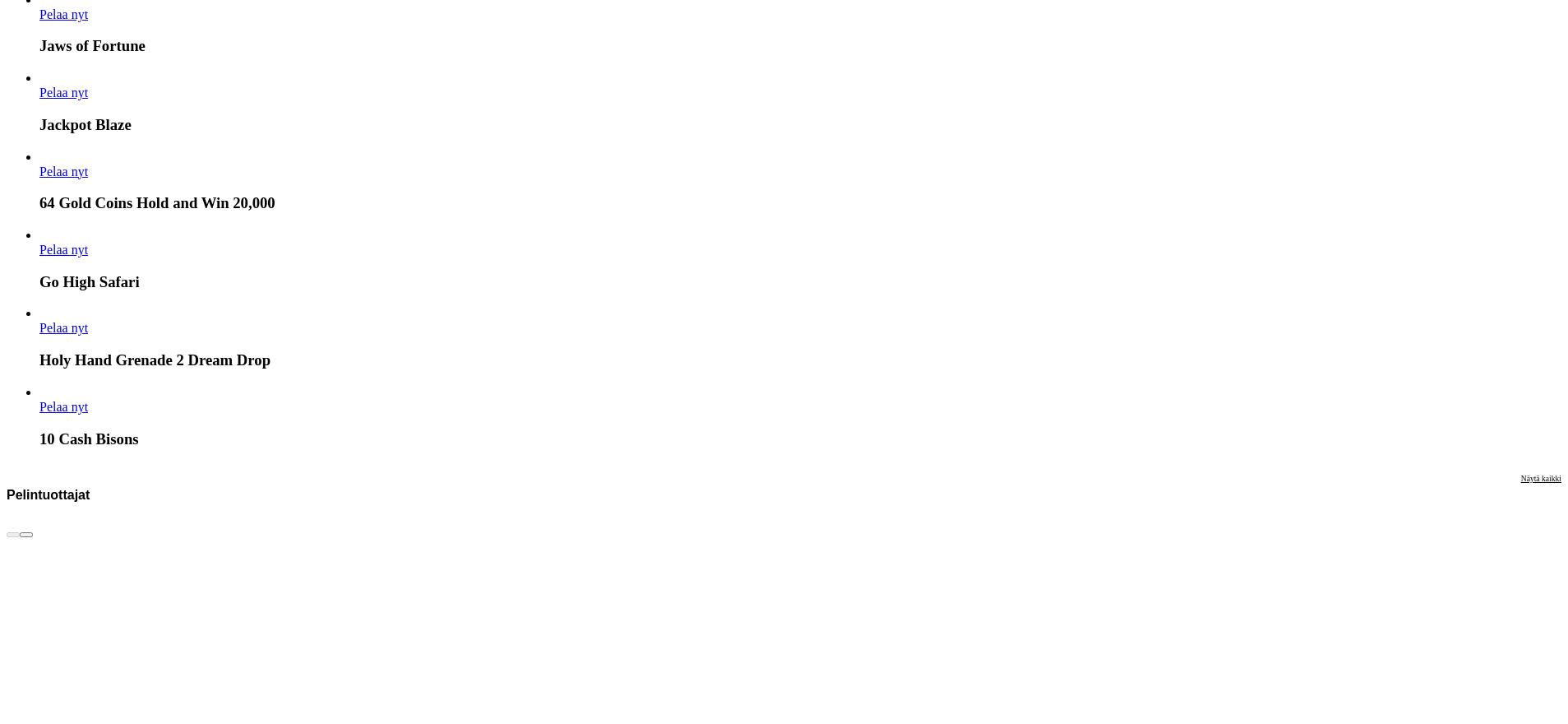
drag, startPoint x: 1550, startPoint y: 252, endPoint x: 1560, endPoint y: 209, distance: 44.1
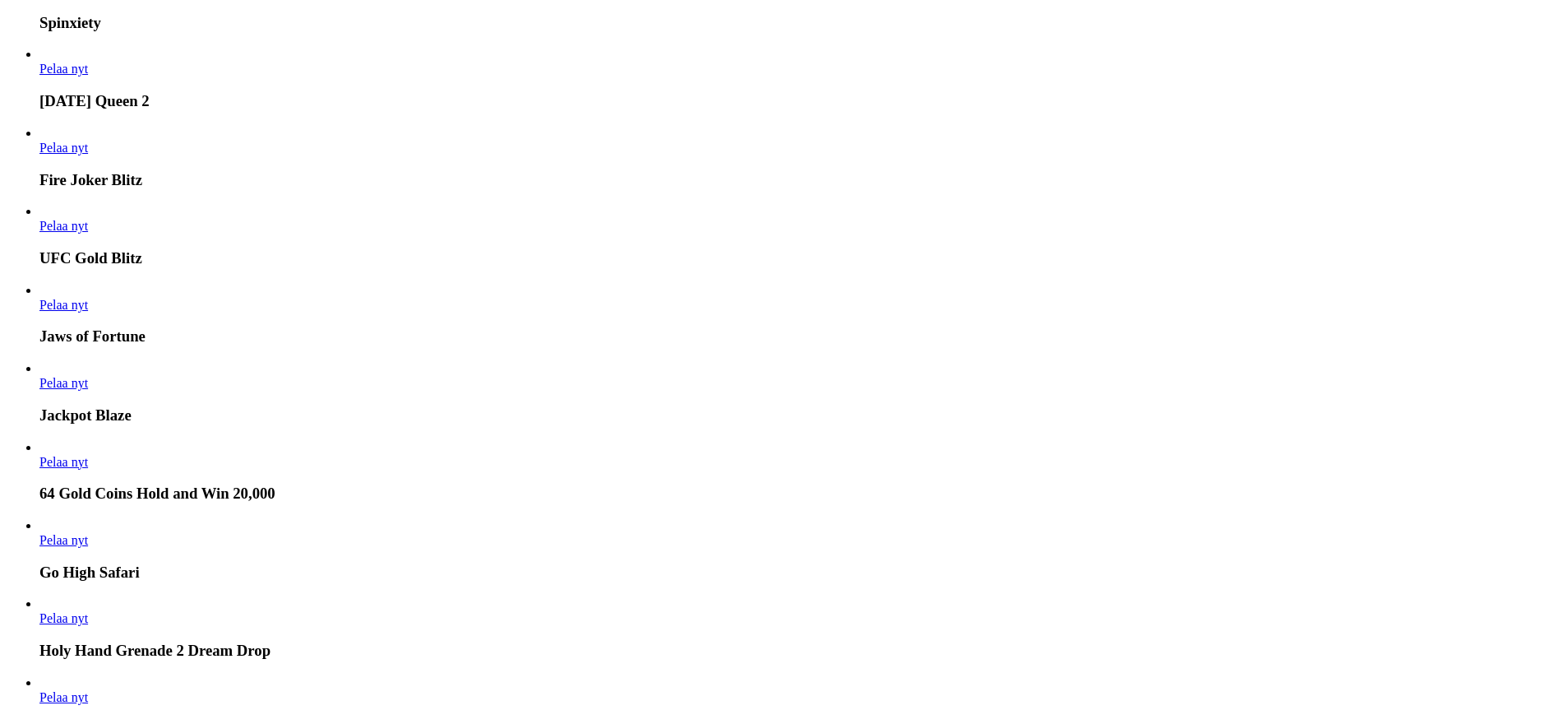
drag, startPoint x: 1550, startPoint y: 245, endPoint x: 1562, endPoint y: 206, distance: 40.8
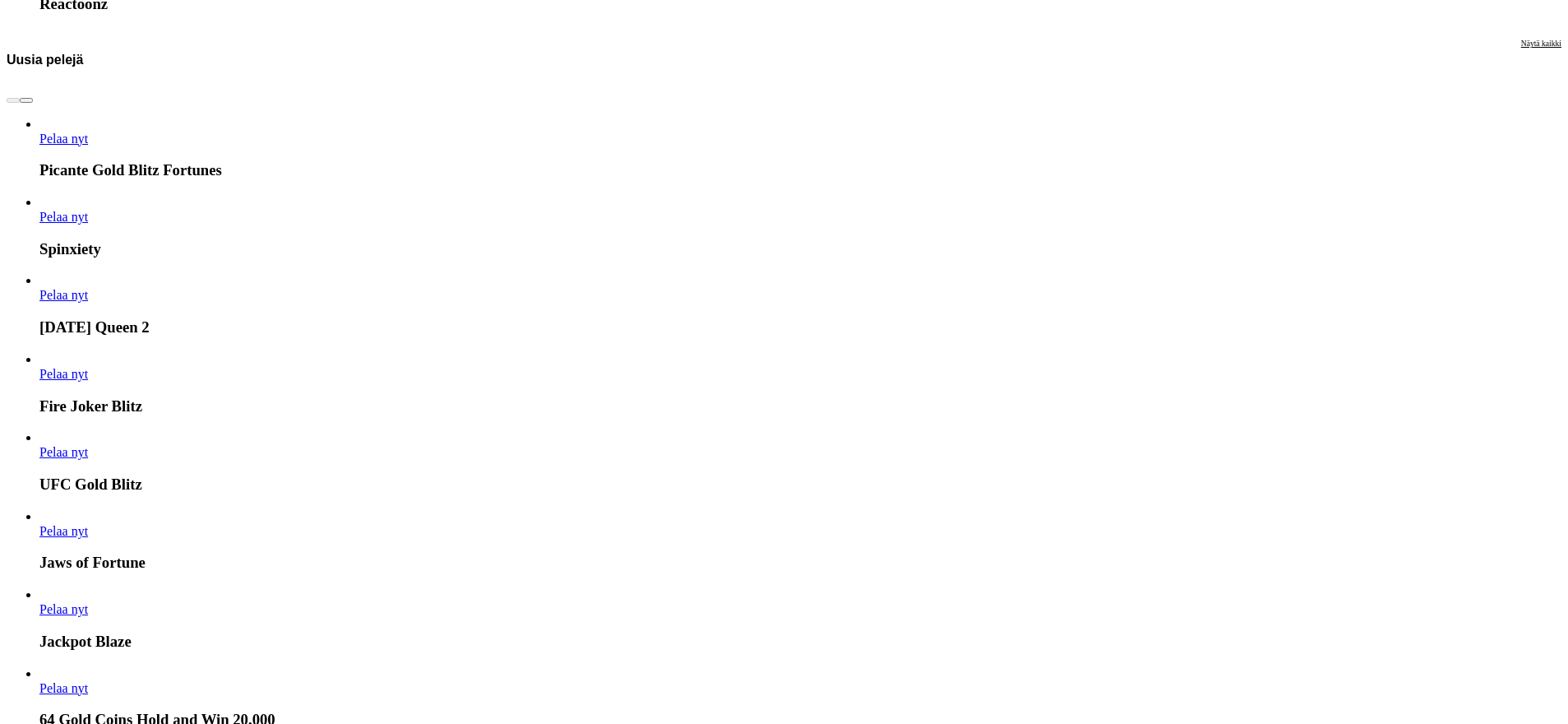
drag, startPoint x: 1560, startPoint y: 265, endPoint x: 1559, endPoint y: 225, distance: 40.0
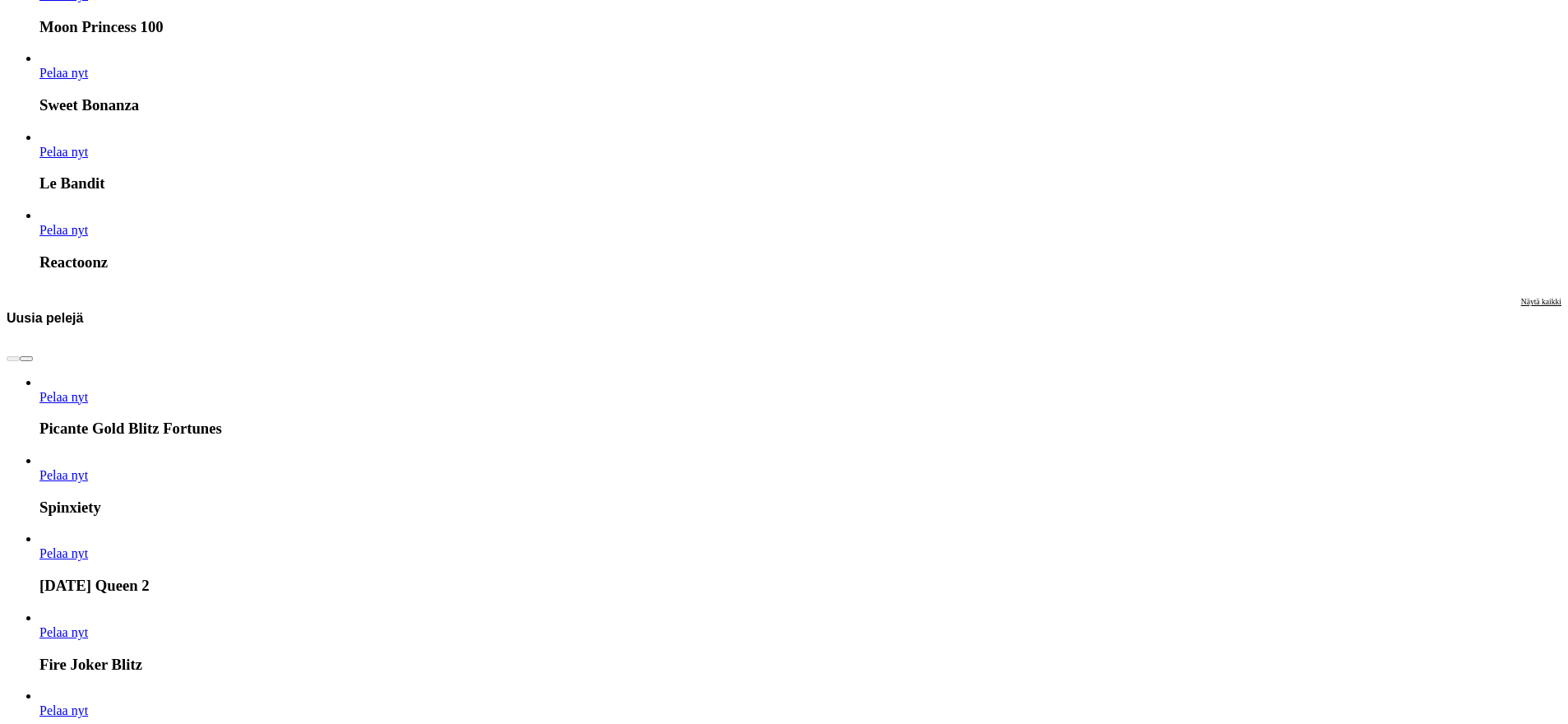
drag, startPoint x: 1559, startPoint y: 233, endPoint x: 1544, endPoint y: 188, distance: 47.4
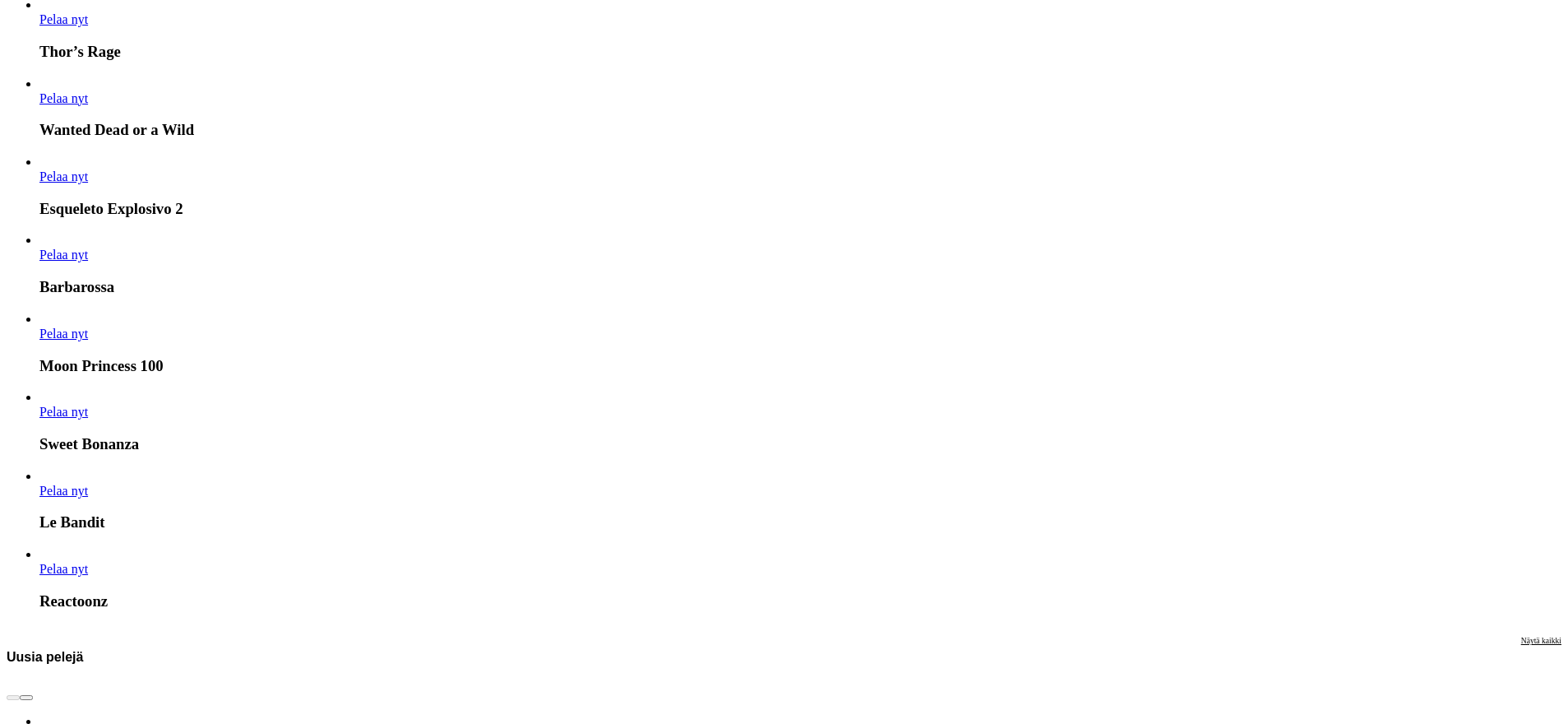
drag, startPoint x: 1562, startPoint y: 225, endPoint x: 1552, endPoint y: 203, distance: 24.2
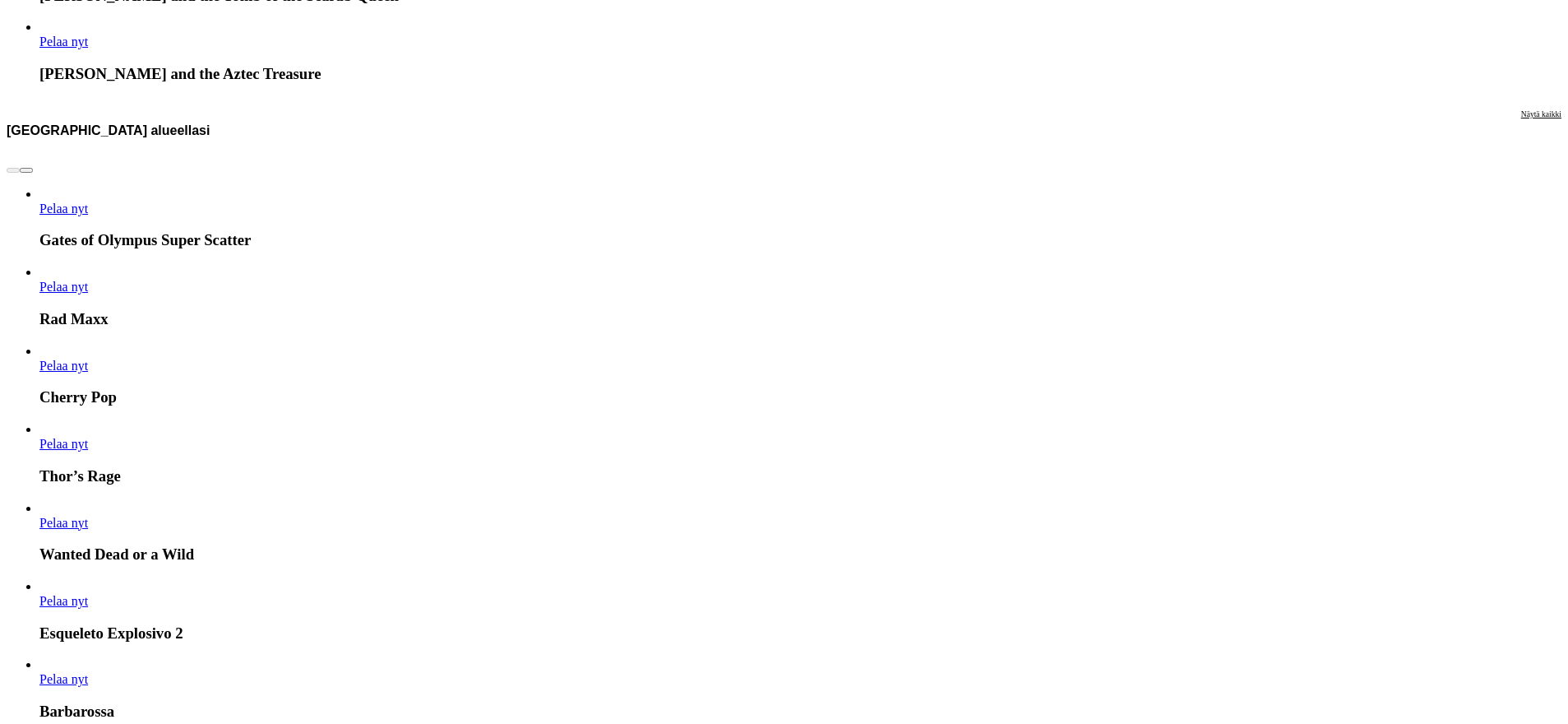
drag, startPoint x: 1556, startPoint y: 200, endPoint x: 1571, endPoint y: 145, distance: 57.0
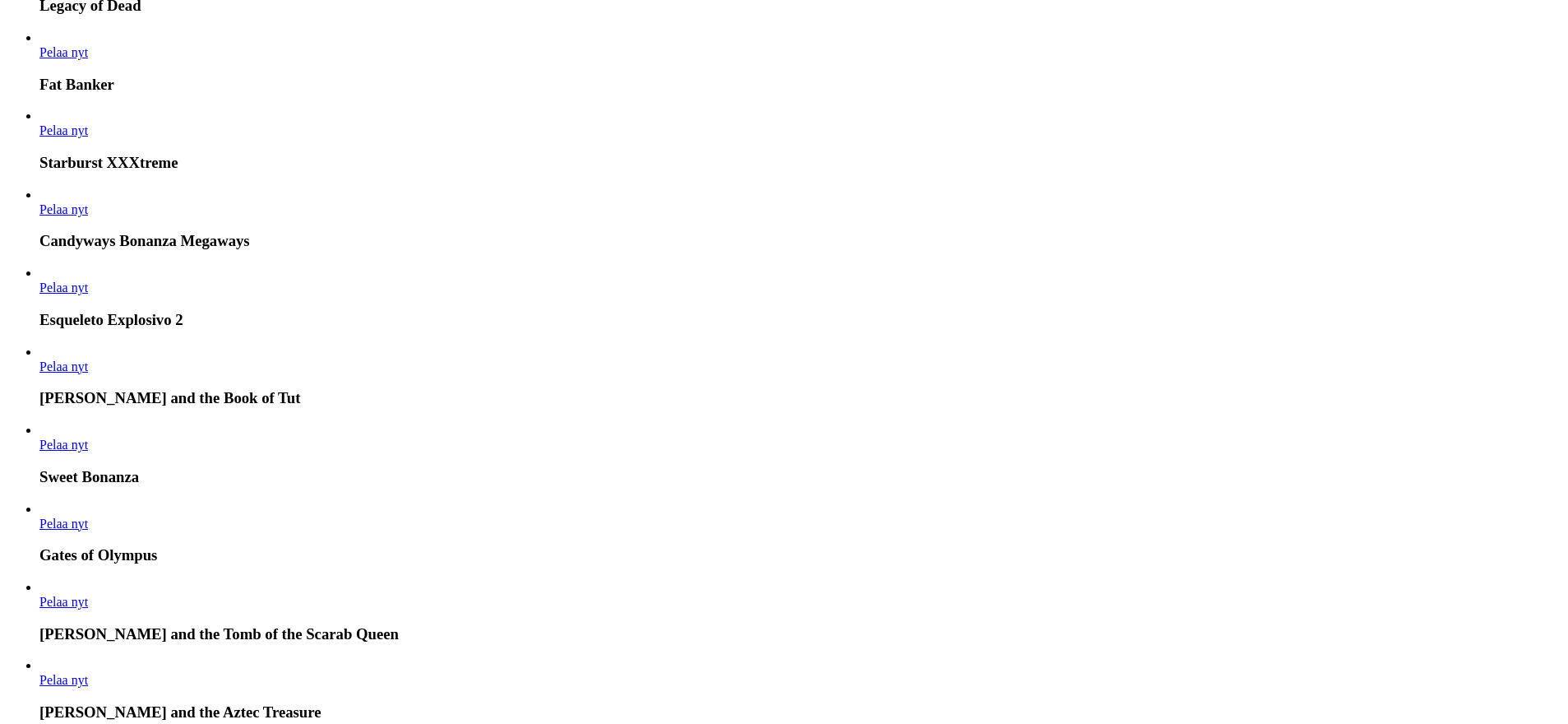
drag, startPoint x: 1567, startPoint y: 261, endPoint x: 1574, endPoint y: 186, distance: 75.3
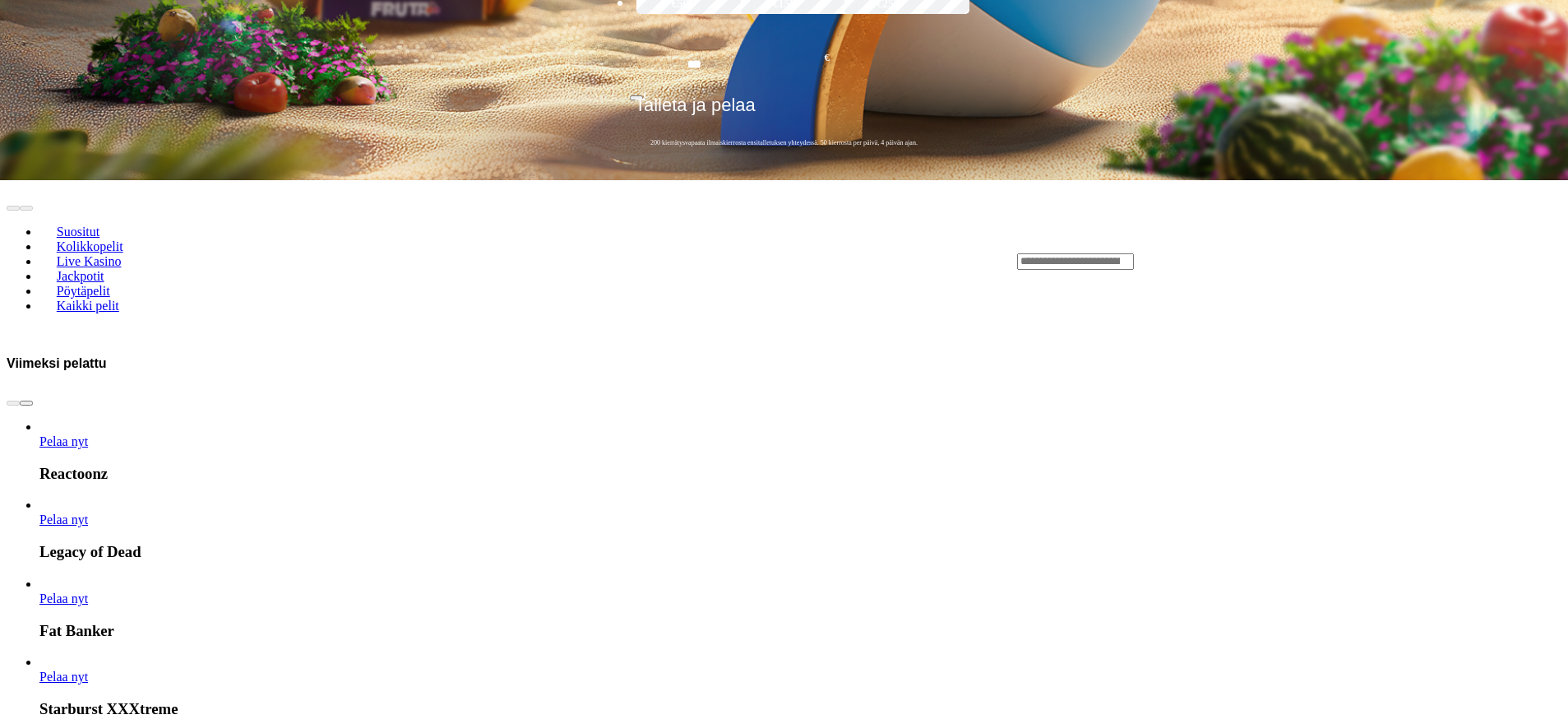
drag, startPoint x: 1529, startPoint y: 290, endPoint x: 1543, endPoint y: 222, distance: 69.4
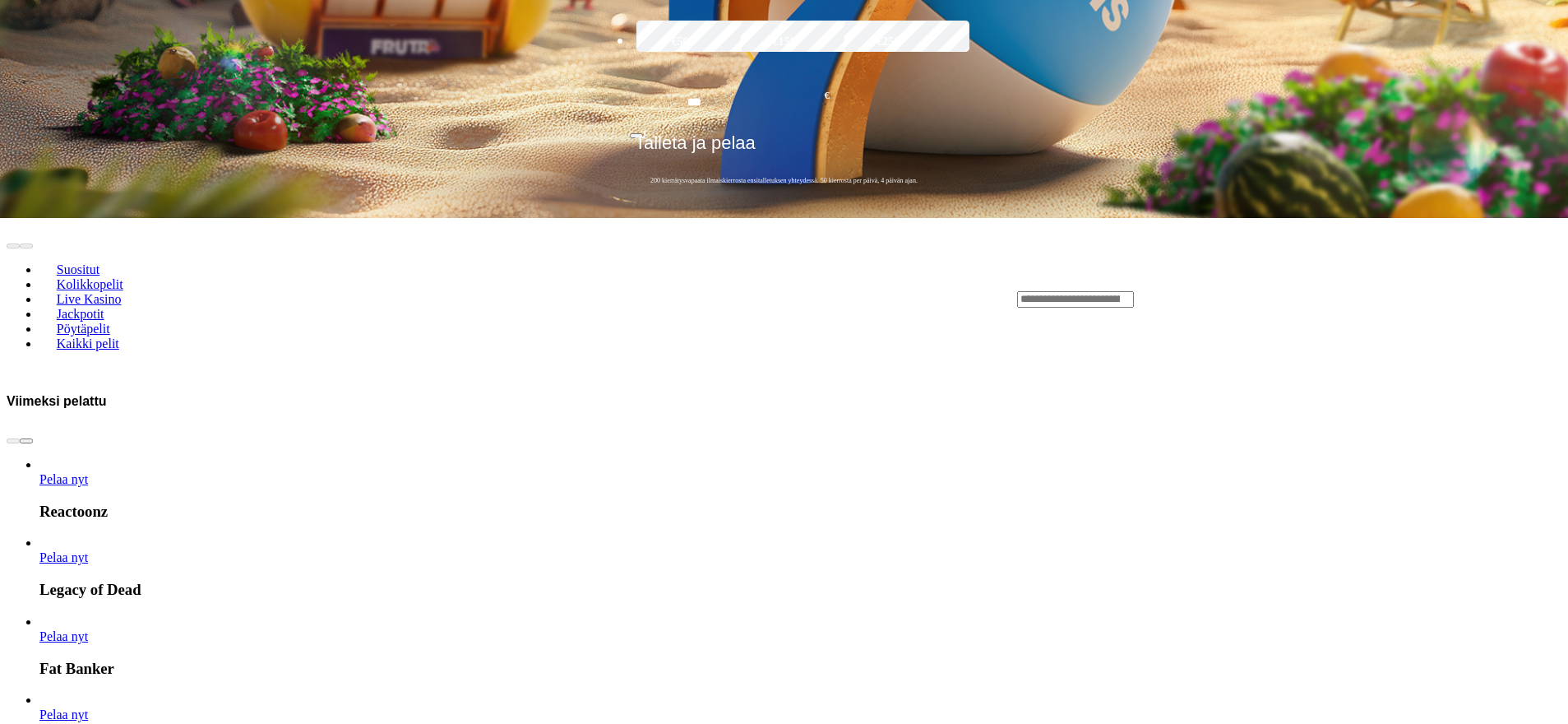
drag, startPoint x: 1019, startPoint y: 448, endPoint x: 1153, endPoint y: 154, distance: 323.1
drag, startPoint x: 925, startPoint y: 334, endPoint x: 989, endPoint y: 209, distance: 140.4
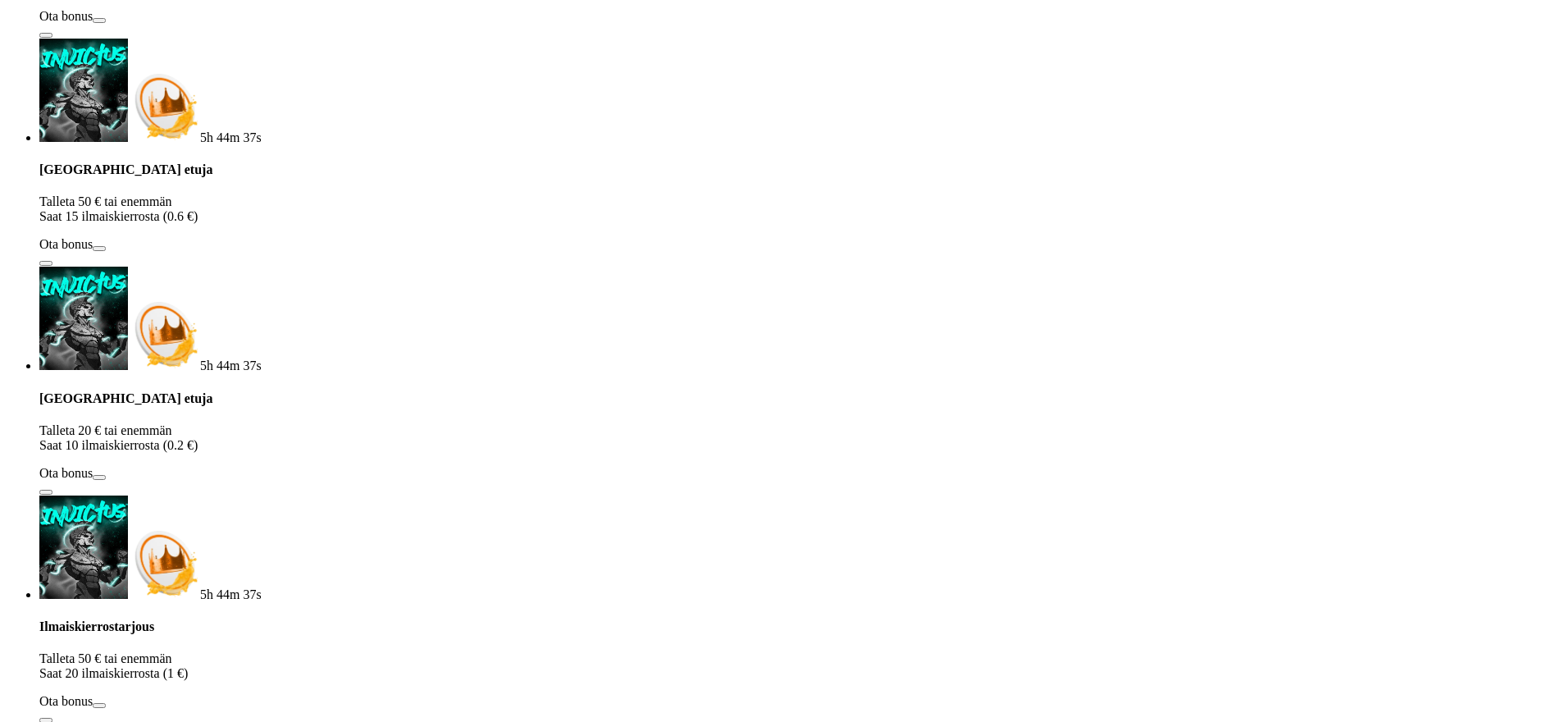
type input "***"
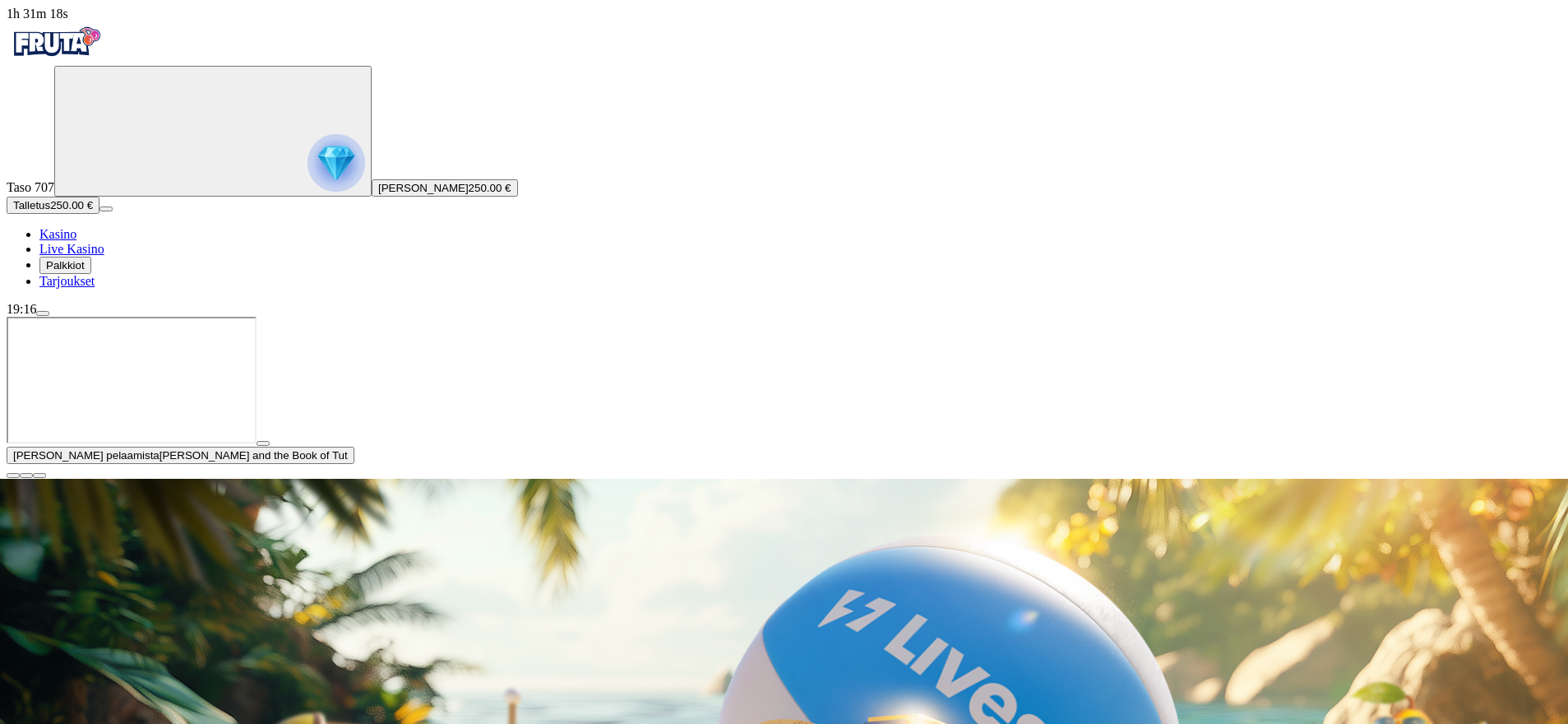
click at [85, 272] on span "Palkkiot" at bounding box center [65, 265] width 39 height 13
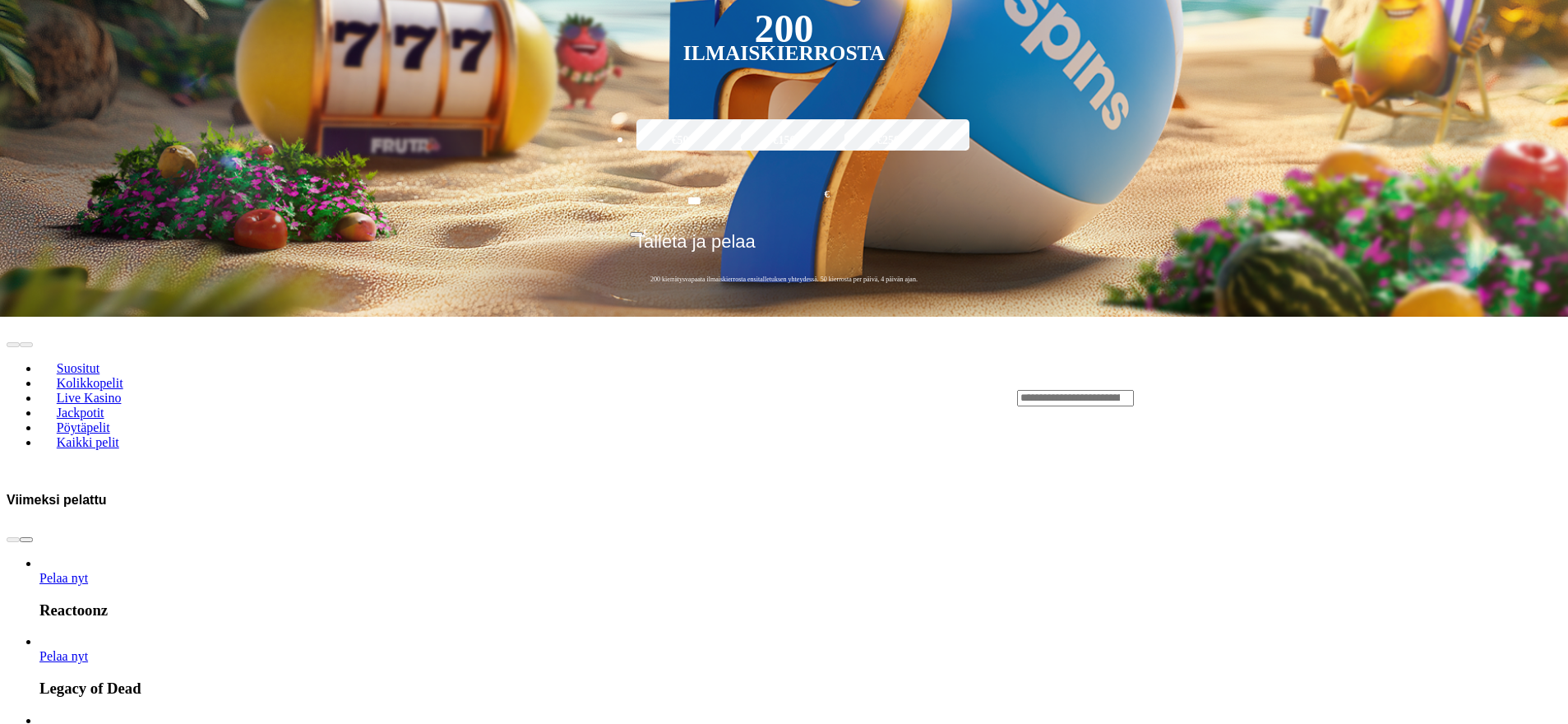
drag, startPoint x: 1560, startPoint y: 413, endPoint x: 1540, endPoint y: 367, distance: 50.2
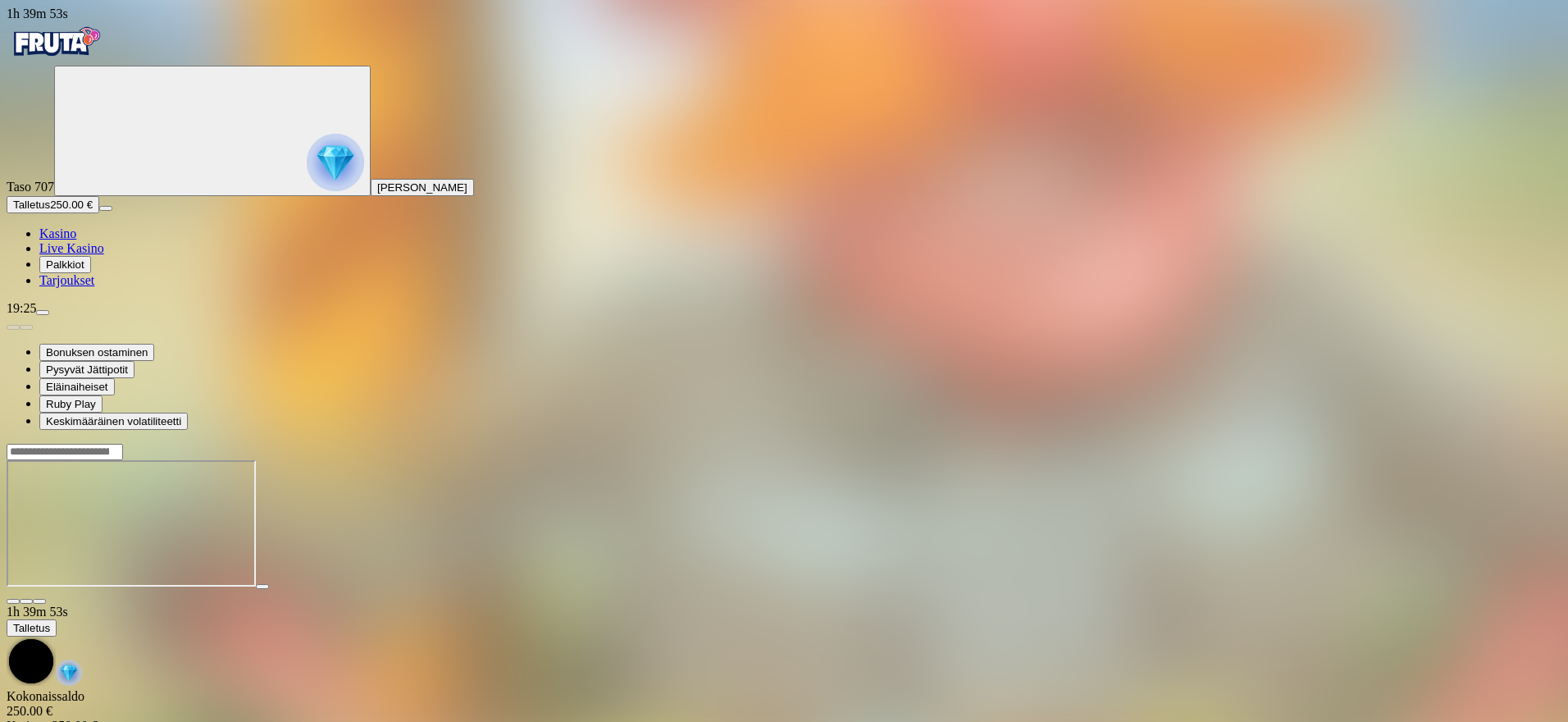
drag, startPoint x: 1455, startPoint y: 233, endPoint x: 1421, endPoint y: 45, distance: 191.0
click at [46, 598] on button "button" at bounding box center [40, 601] width 14 height 5
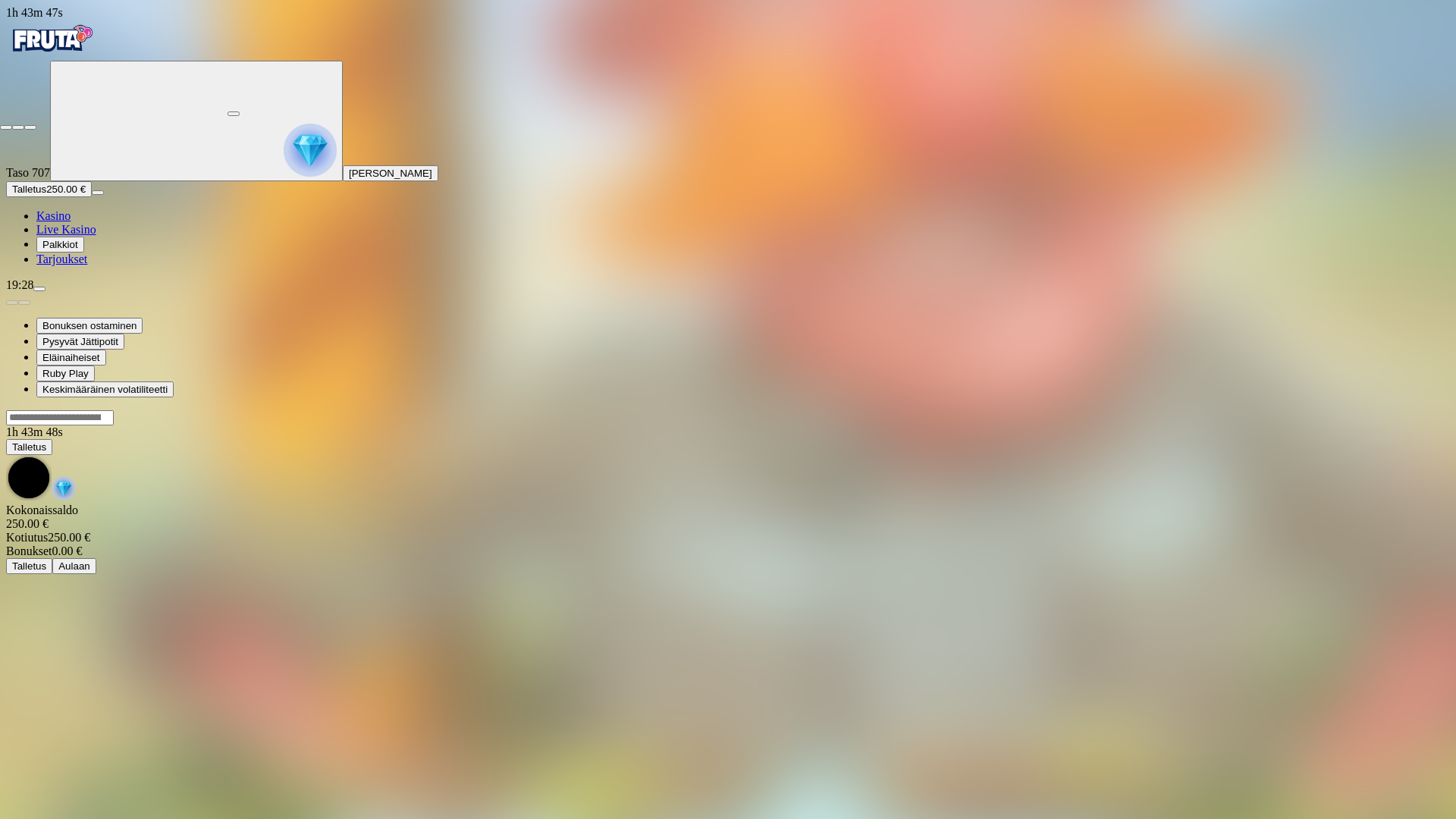
click at [31, 128] on span "fullscreen-exit icon" at bounding box center [31, 128] width 0 height 0
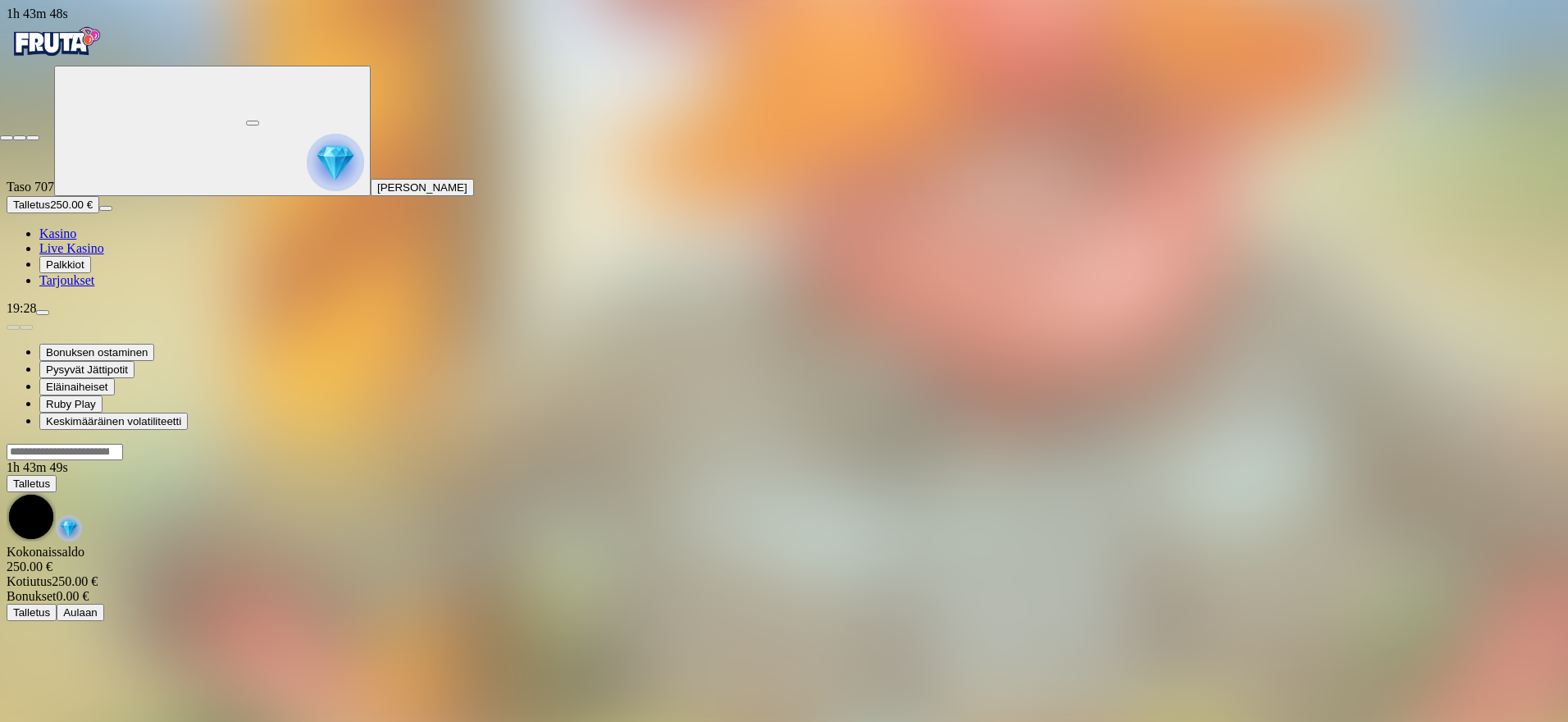
scroll to position [22, 0]
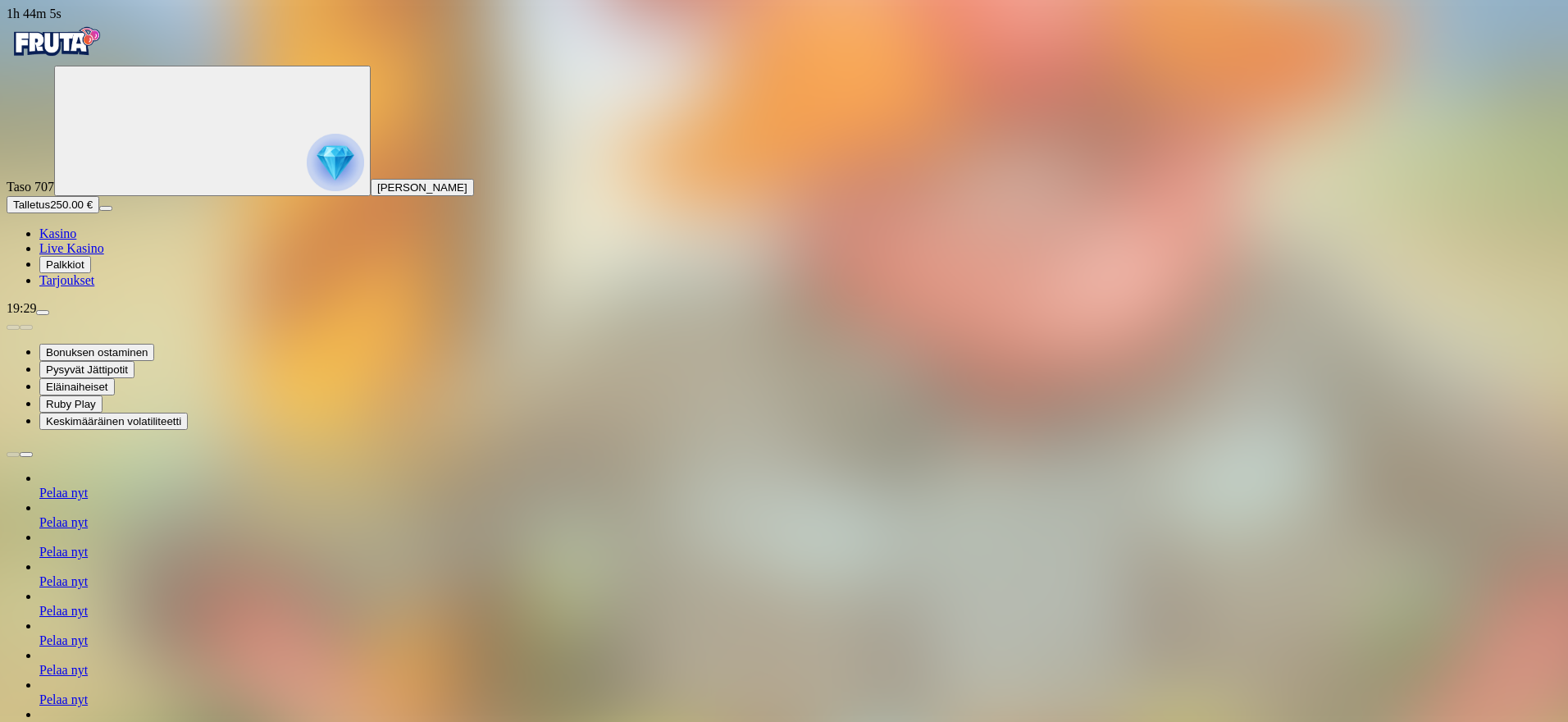
click at [88, 499] on span "Pelaa nyt" at bounding box center [63, 493] width 48 height 14
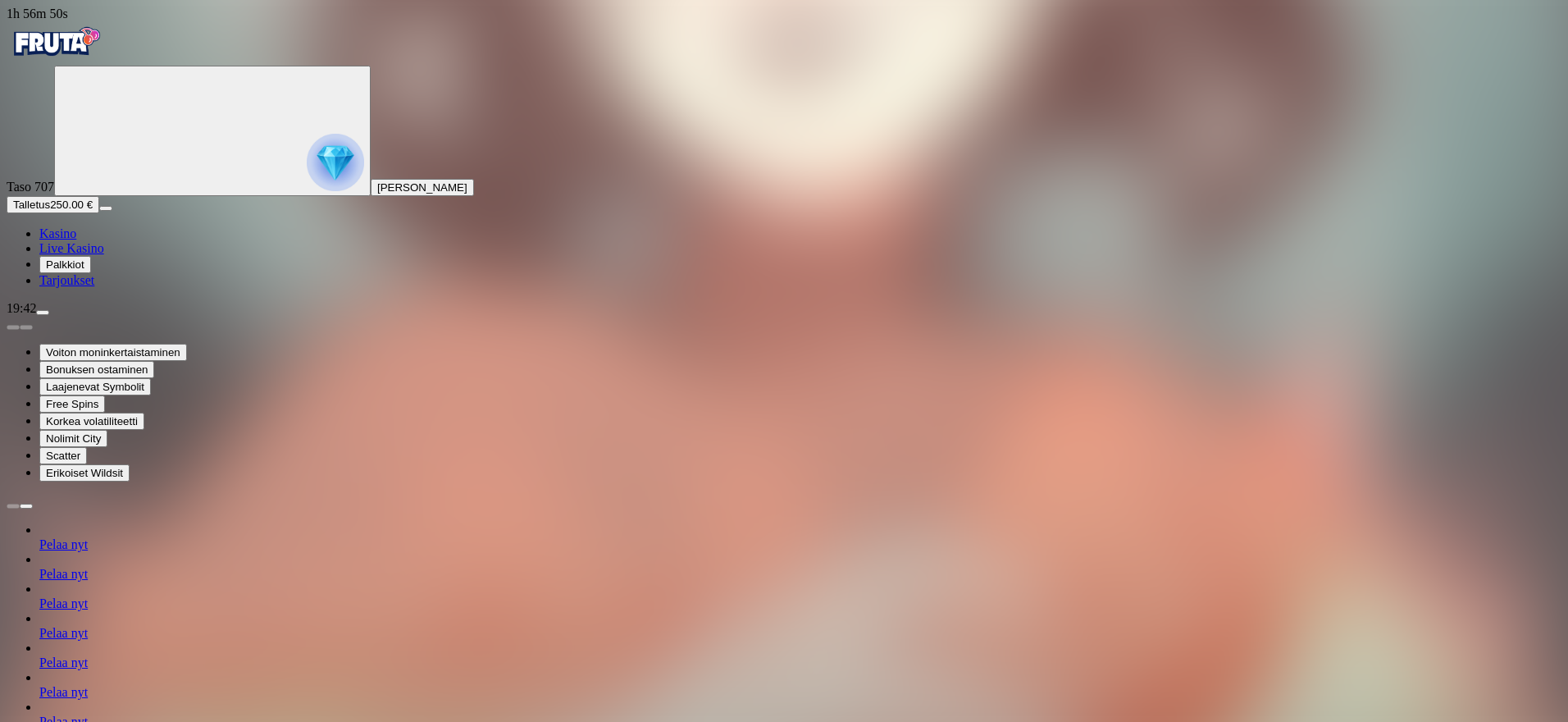
click at [88, 714] on link "Pelaa nyt" at bounding box center [63, 721] width 48 height 14
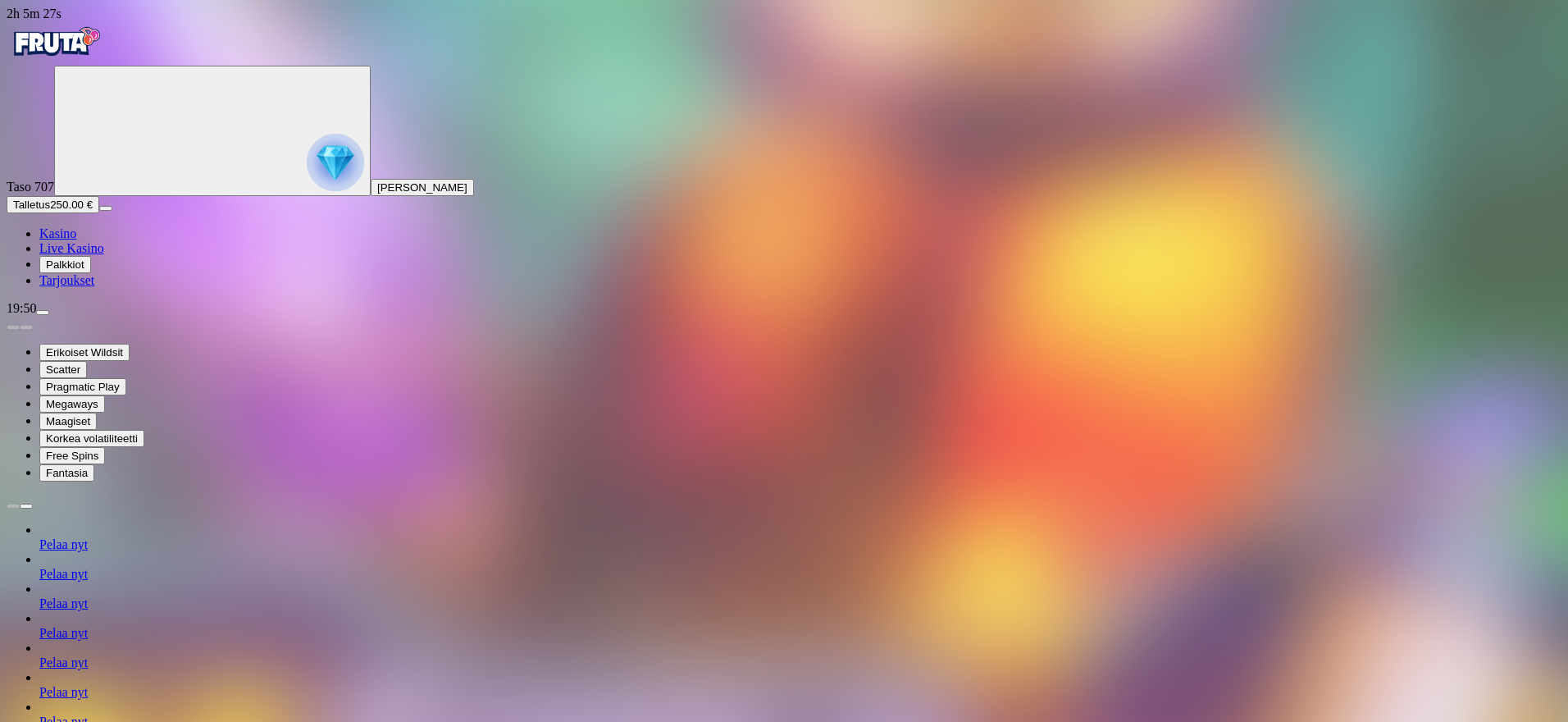
click at [88, 596] on span "Pelaa nyt" at bounding box center [63, 603] width 48 height 14
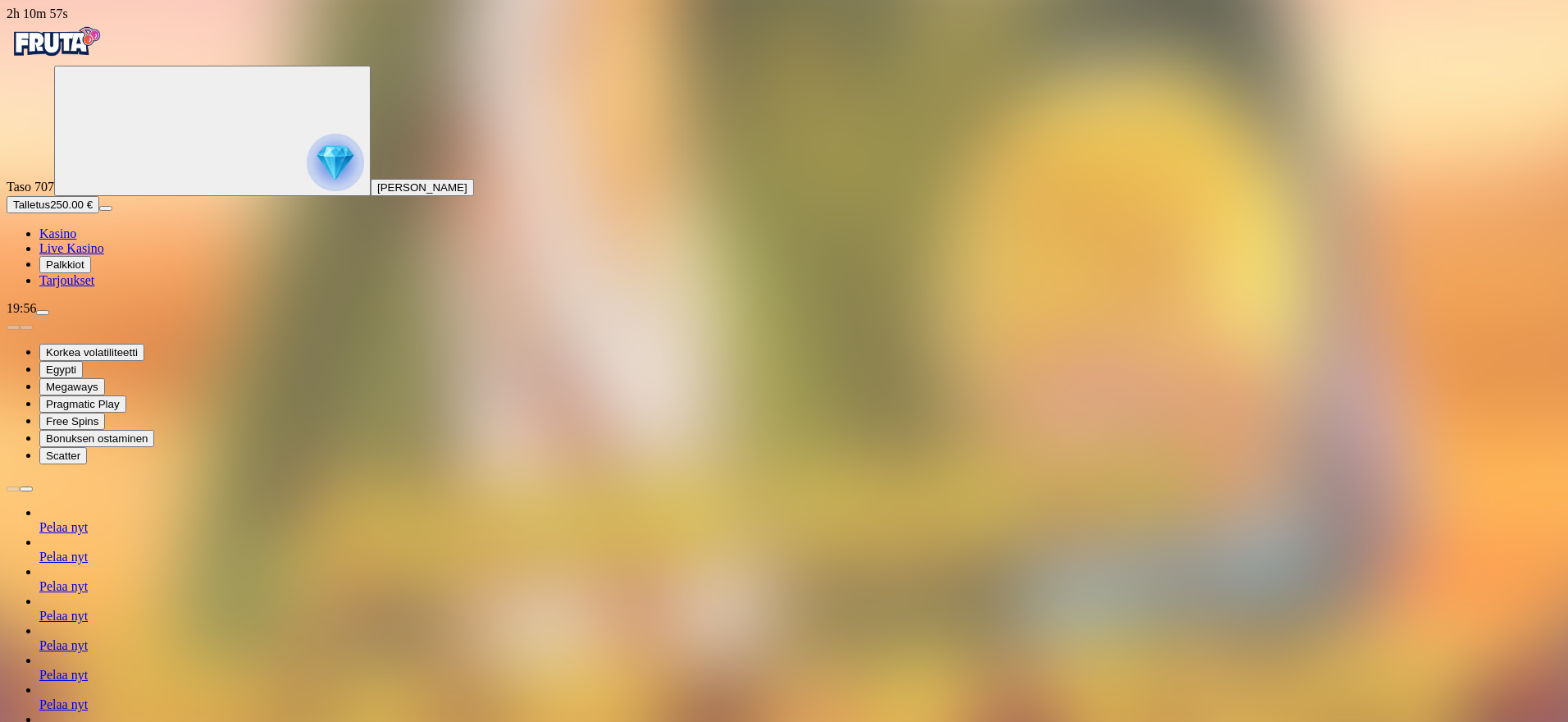
click at [88, 609] on span "Pelaa nyt" at bounding box center [63, 615] width 48 height 14
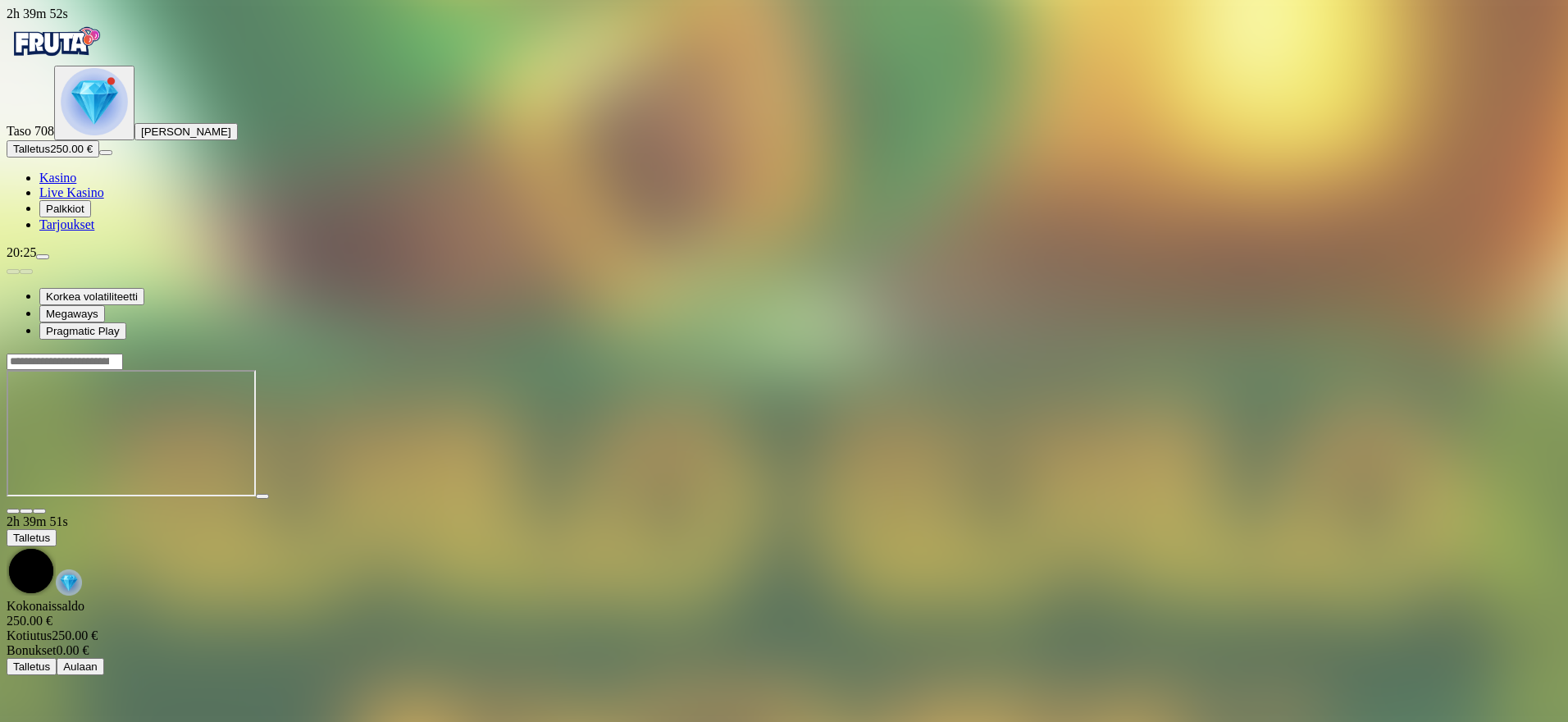
click at [76, 185] on span "Kasino" at bounding box center [58, 178] width 37 height 14
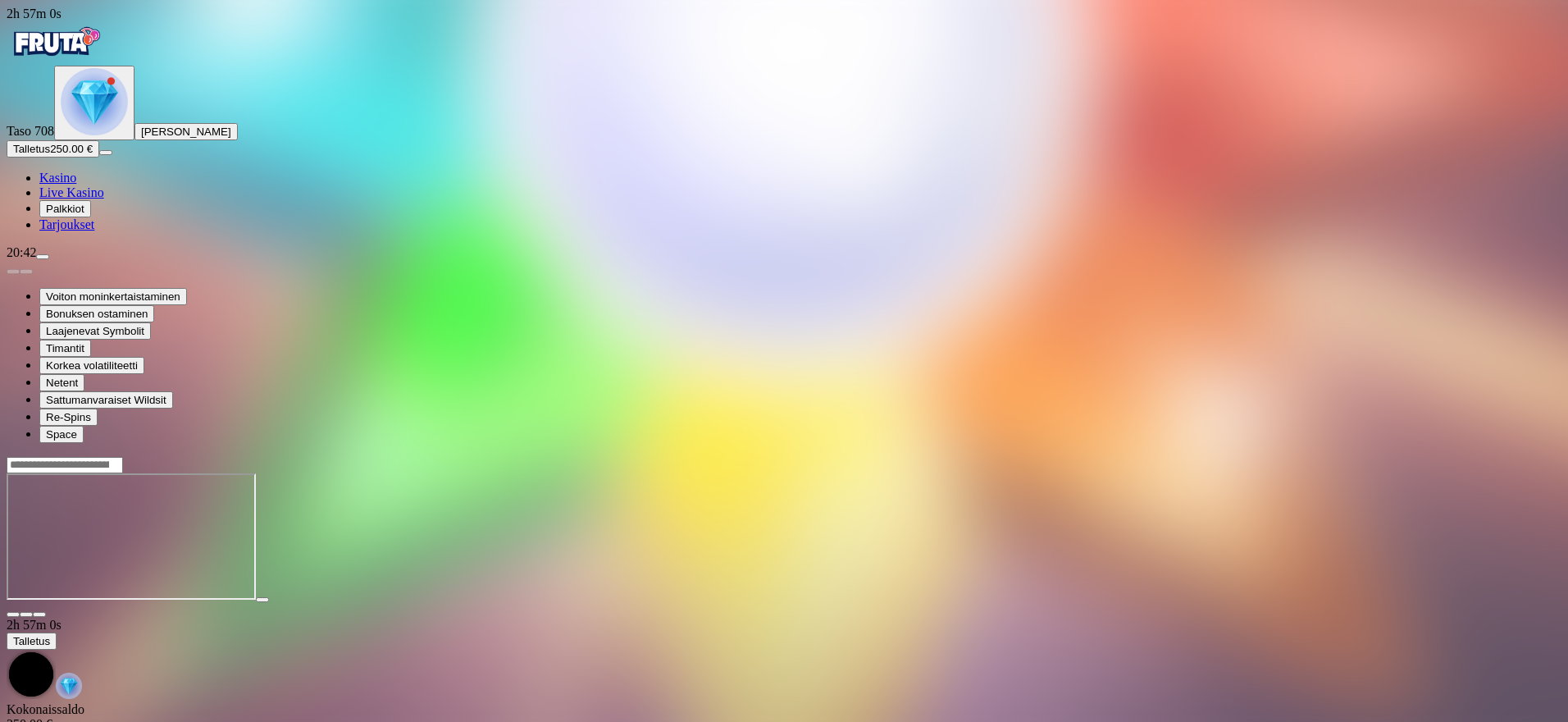
click at [99, 135] on img "Primary" at bounding box center [94, 101] width 67 height 67
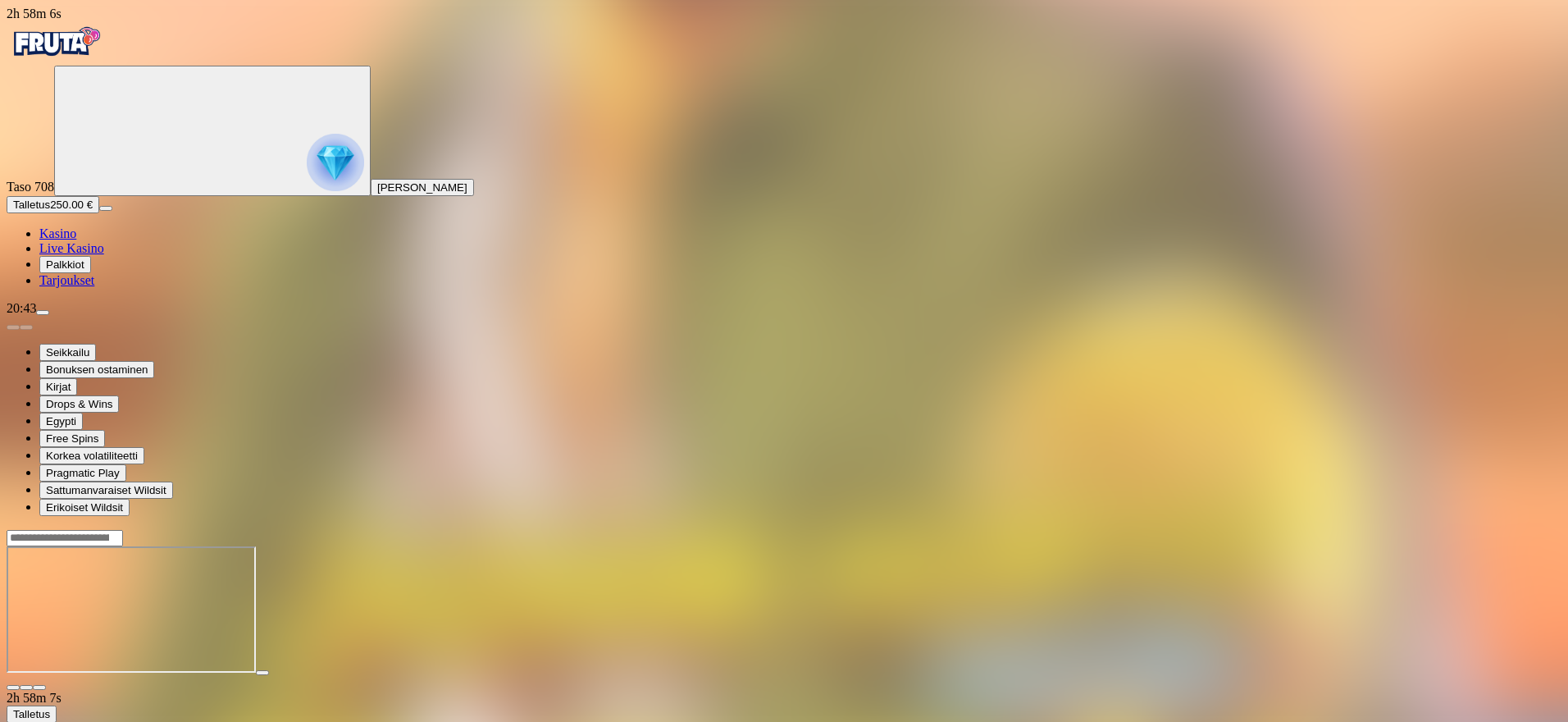
click at [40, 687] on span "fullscreen icon" at bounding box center [40, 687] width 0 height 0
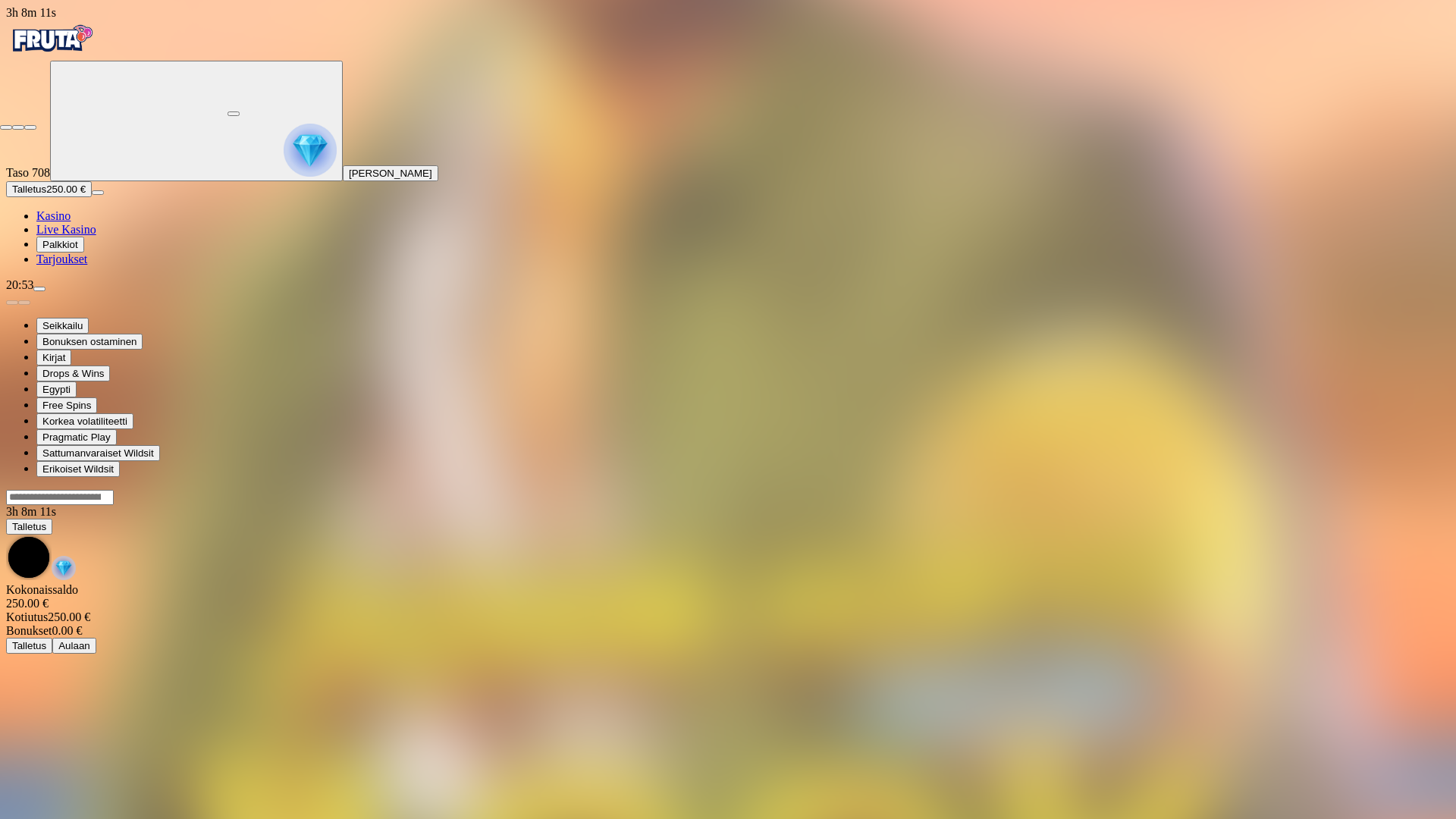
click at [31, 128] on span "fullscreen-exit icon" at bounding box center [31, 128] width 0 height 0
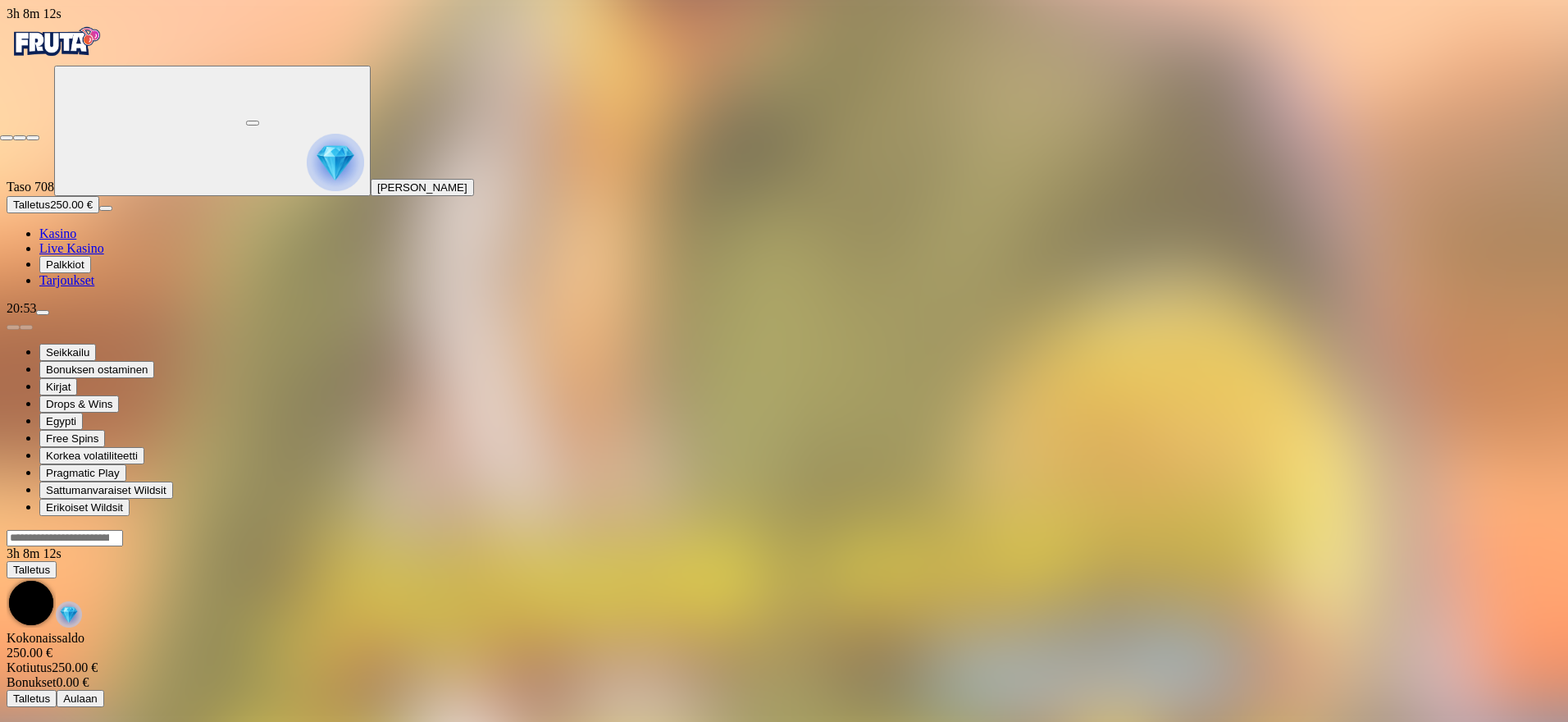
scroll to position [22, 0]
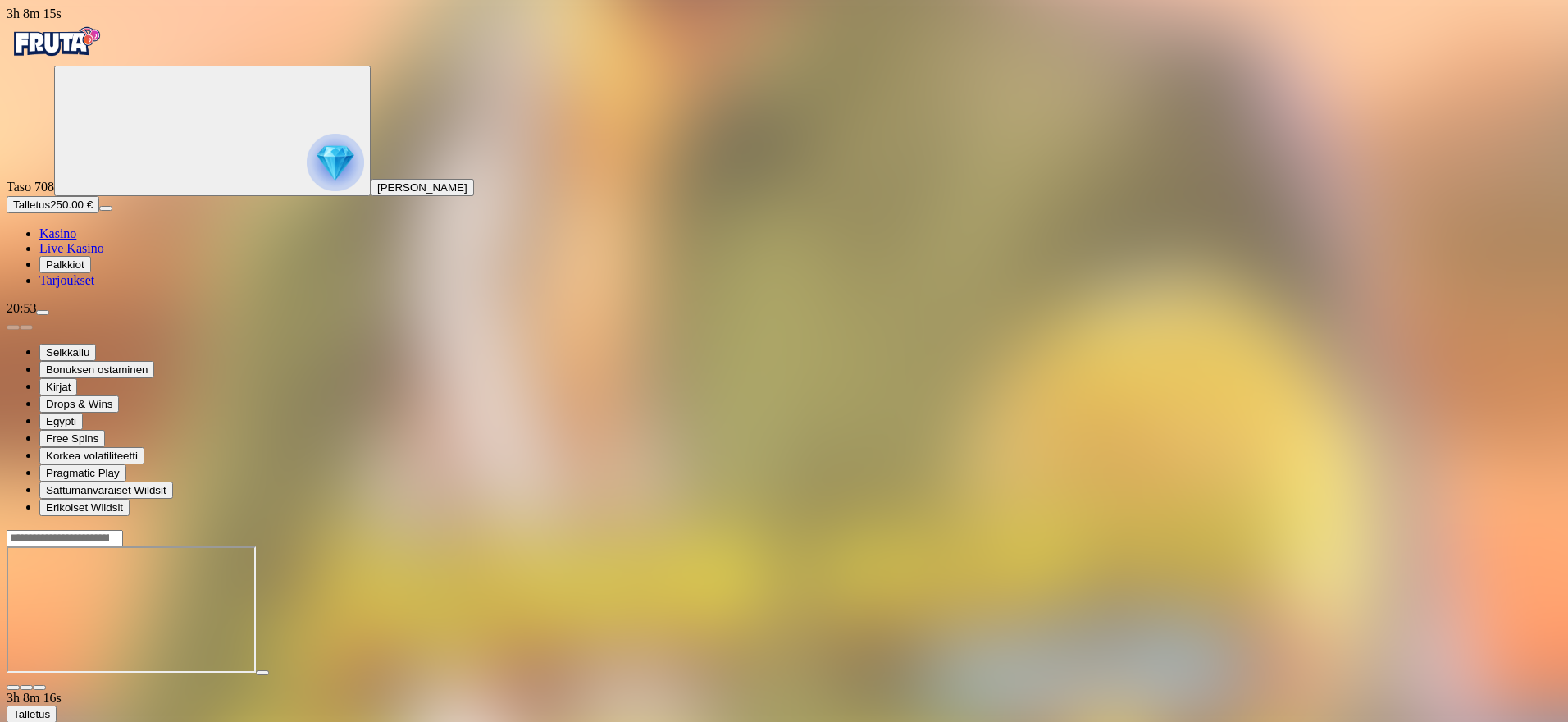
click at [132, 196] on div "Taso 708 [PERSON_NAME]" at bounding box center [784, 131] width 1555 height 130
click at [306, 185] on img "Primary" at bounding box center [335, 163] width 58 height 58
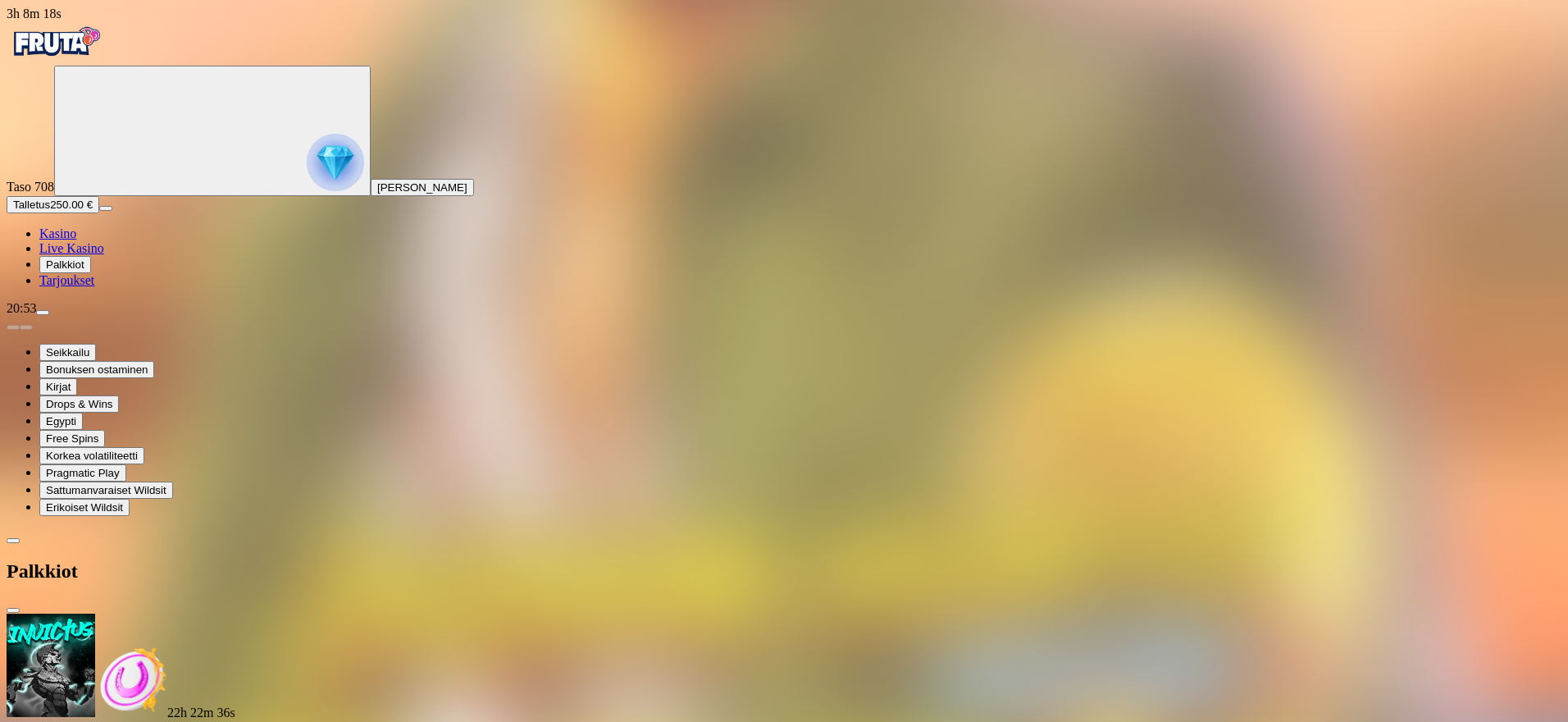
scroll to position [113, 0]
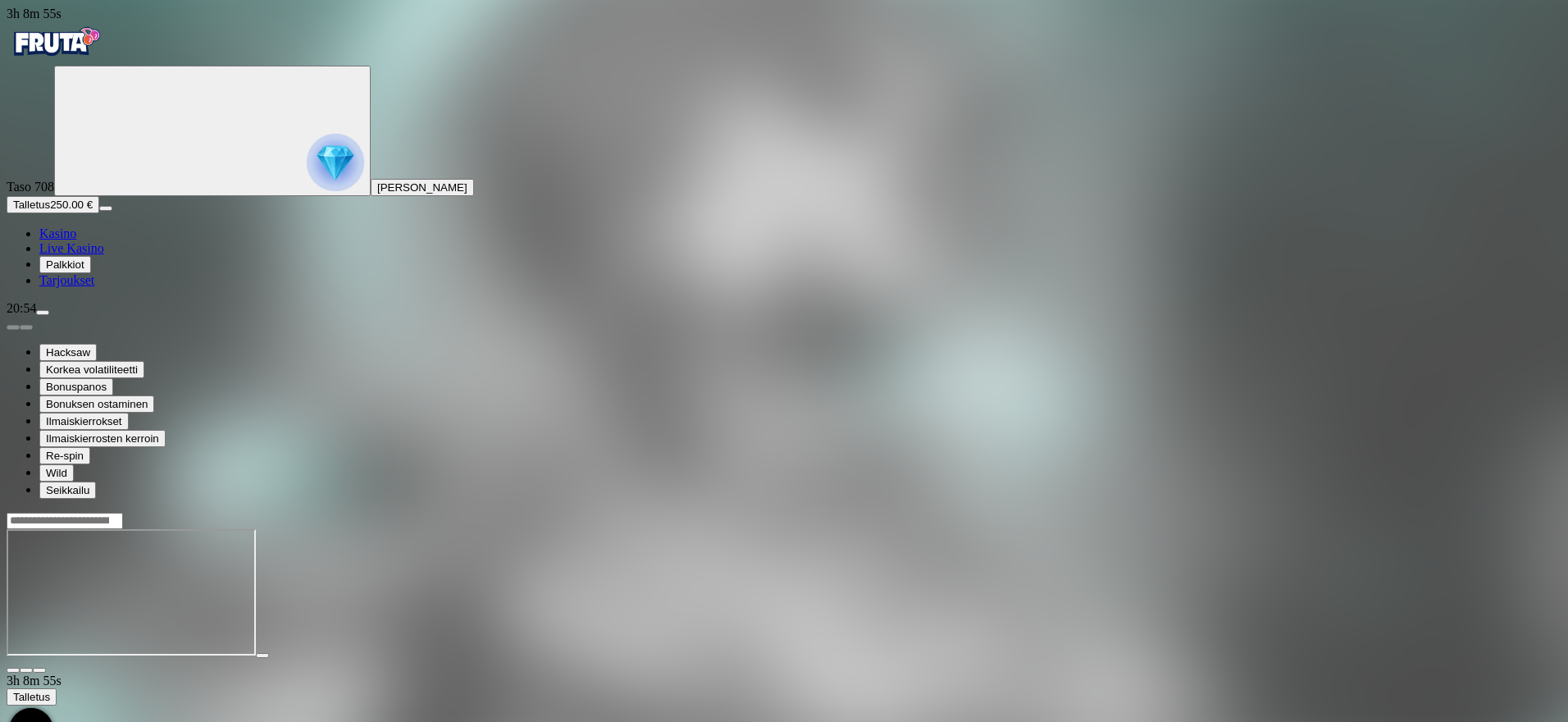
click at [99, 213] on button "Talletus 250.00 €" at bounding box center [52, 205] width 92 height 17
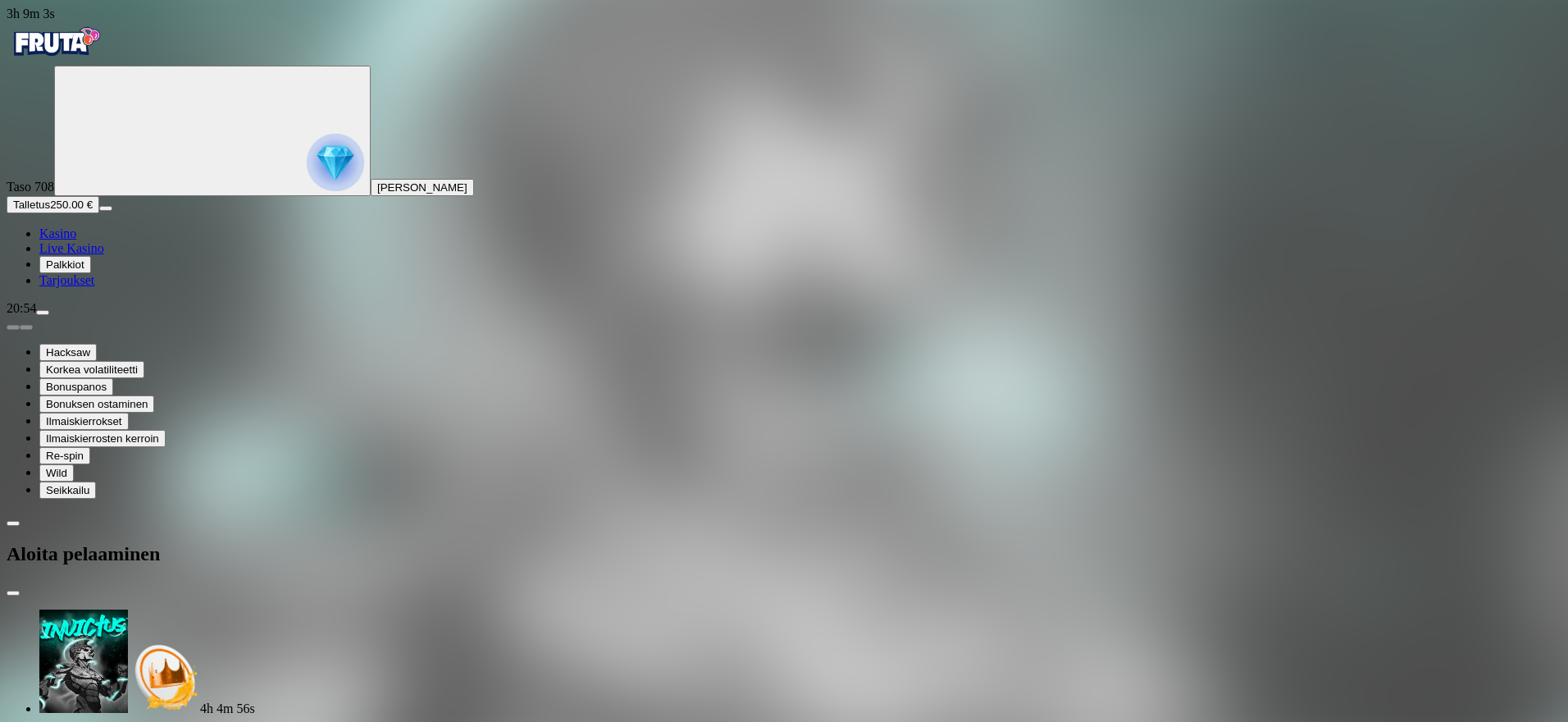
click at [99, 213] on button "Talletus 250.00 €" at bounding box center [52, 205] width 92 height 17
type input "**"
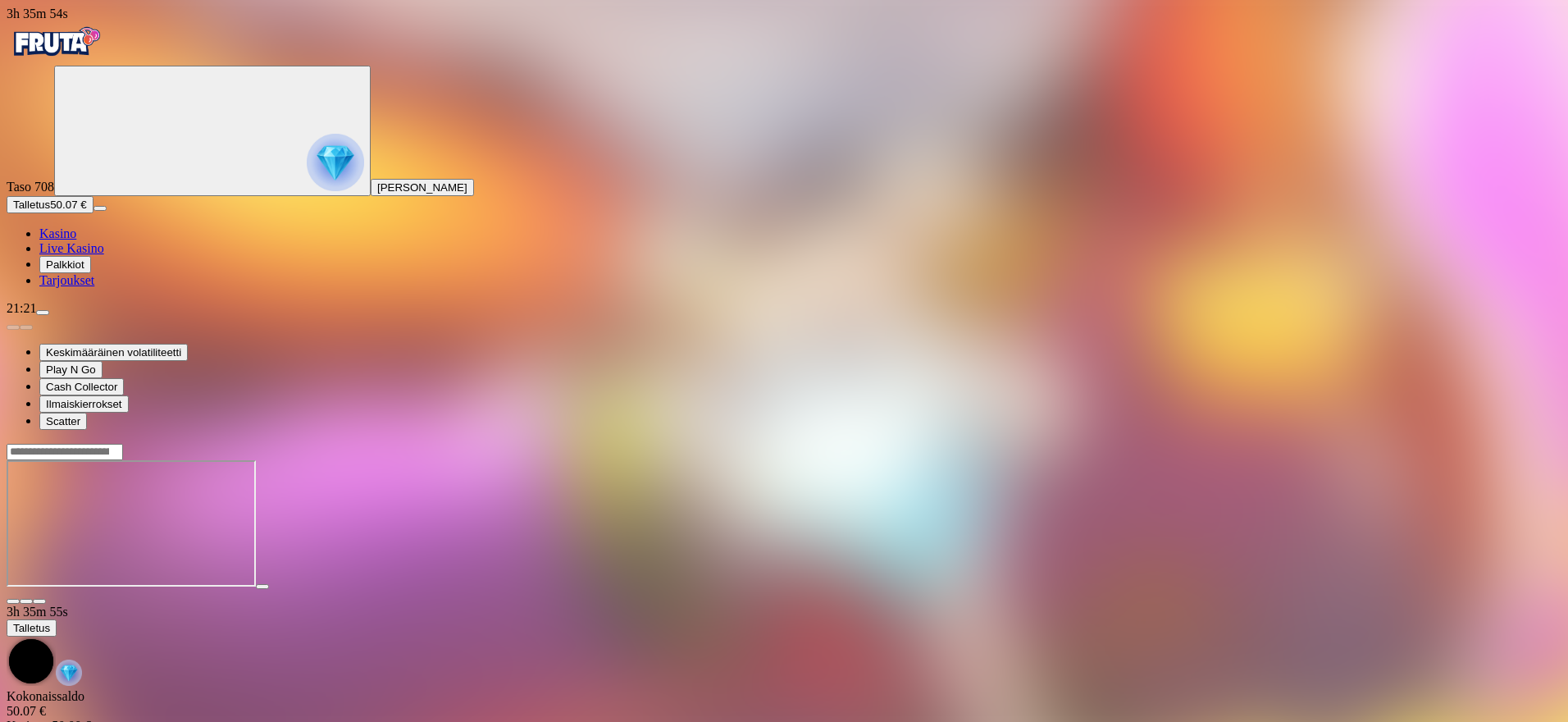
click at [125, 175] on circle "Primary" at bounding box center [184, 130] width 168 height 168
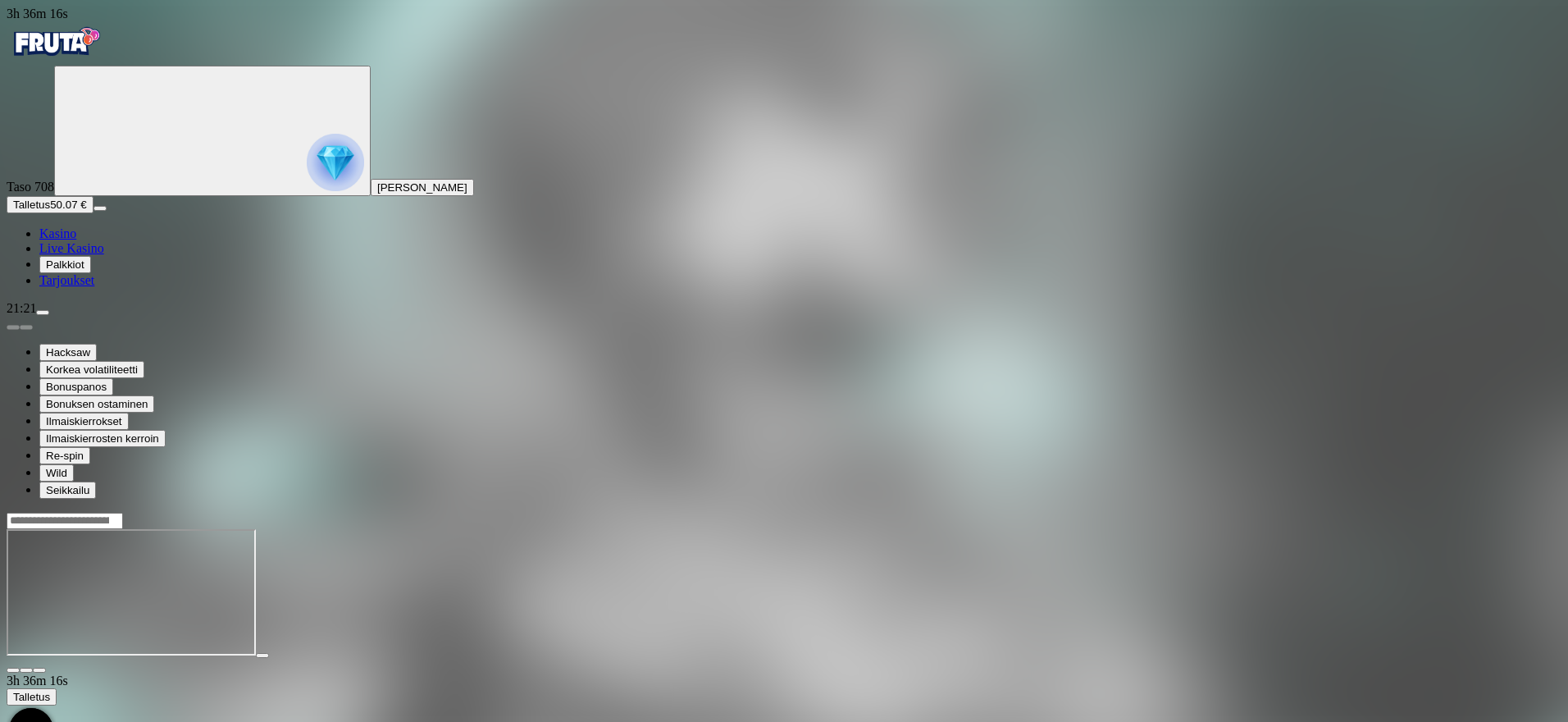
click at [50, 211] on span "Talletus" at bounding box center [32, 204] width 37 height 13
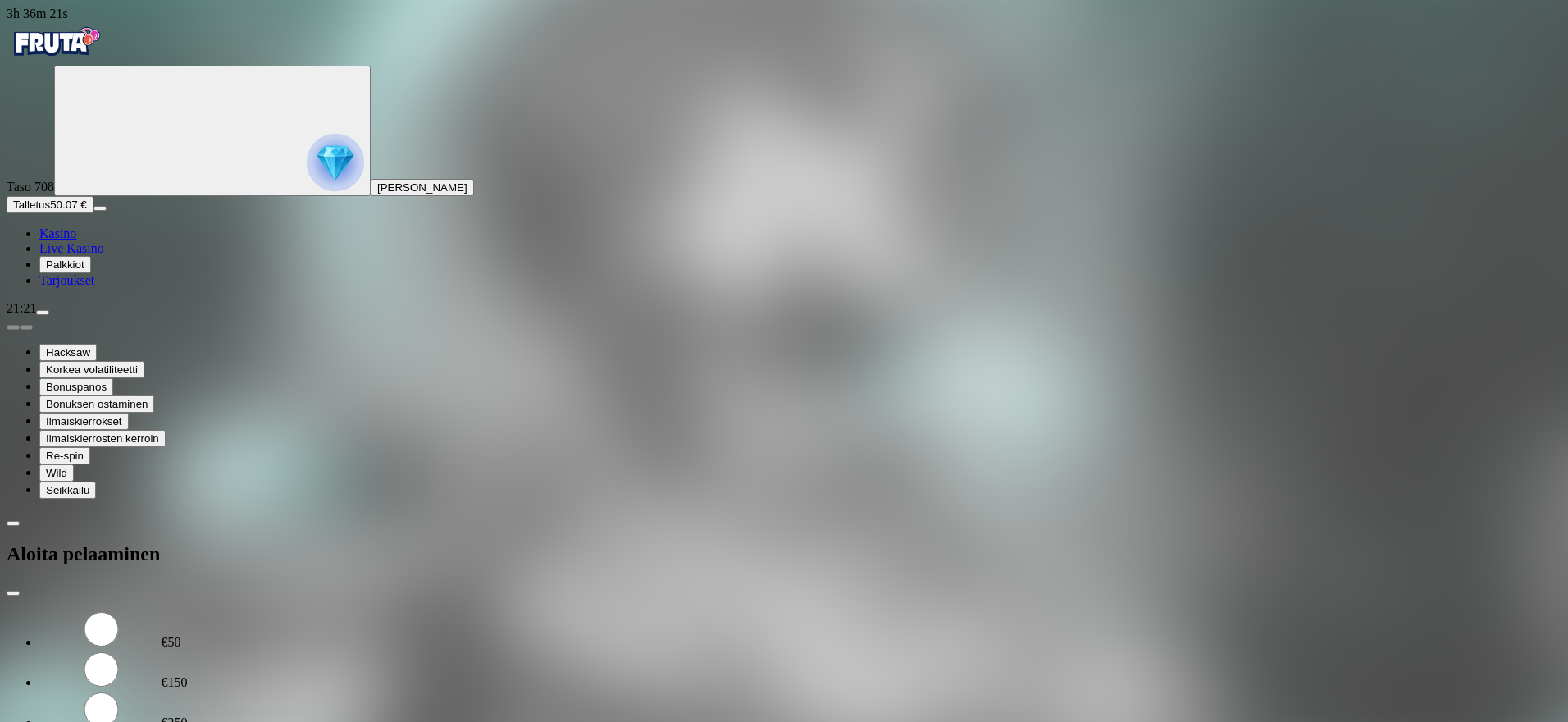
click at [14, 592] on span "close icon" at bounding box center [14, 592] width 0 height 0
